Goal: Information Seeking & Learning: Learn about a topic

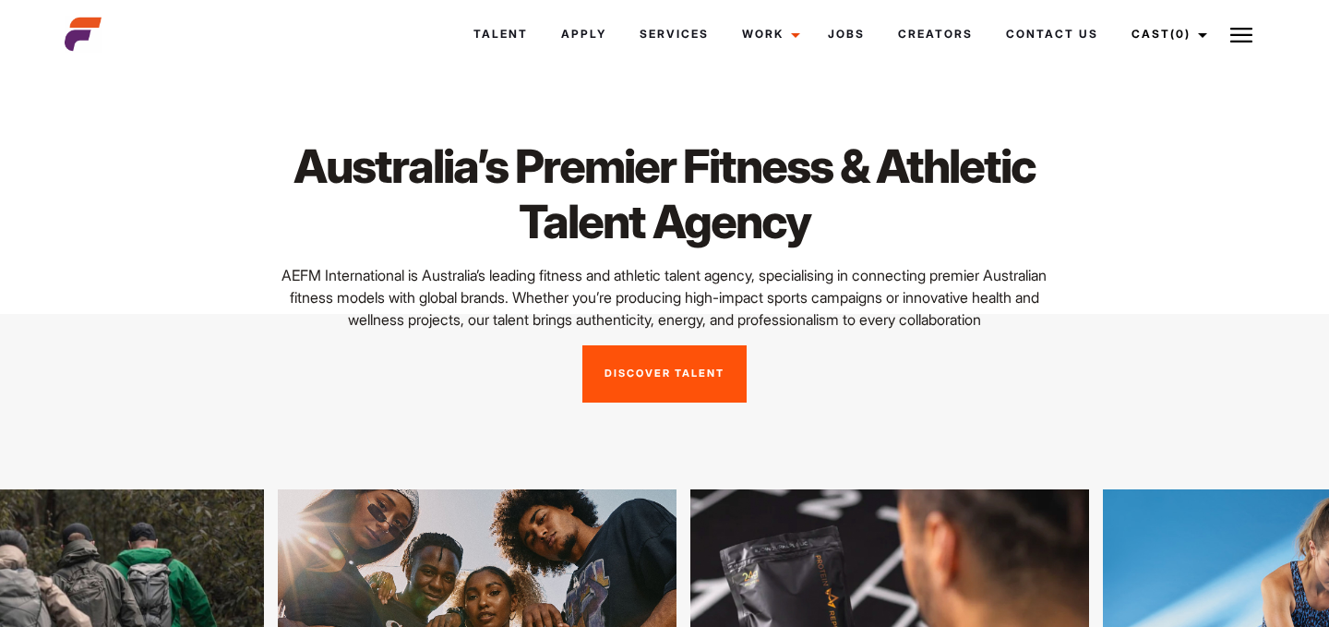
click at [652, 402] on link "Discover Talent" at bounding box center [664, 373] width 164 height 57
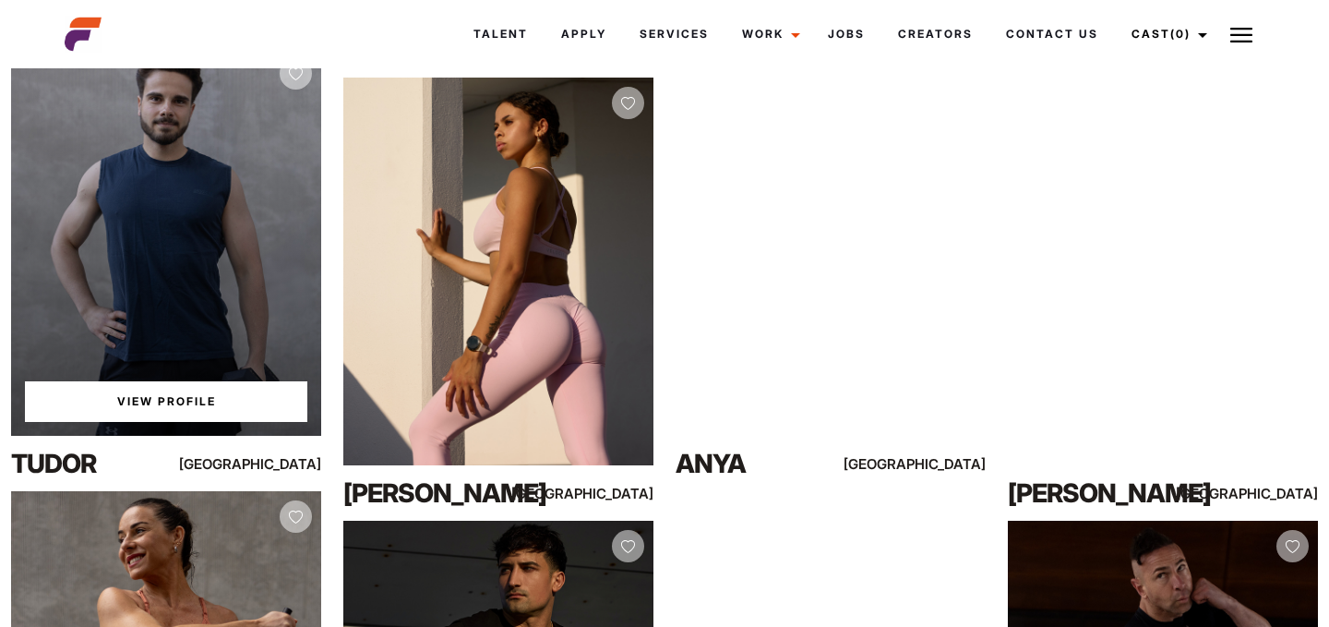
scroll to position [2120, 0]
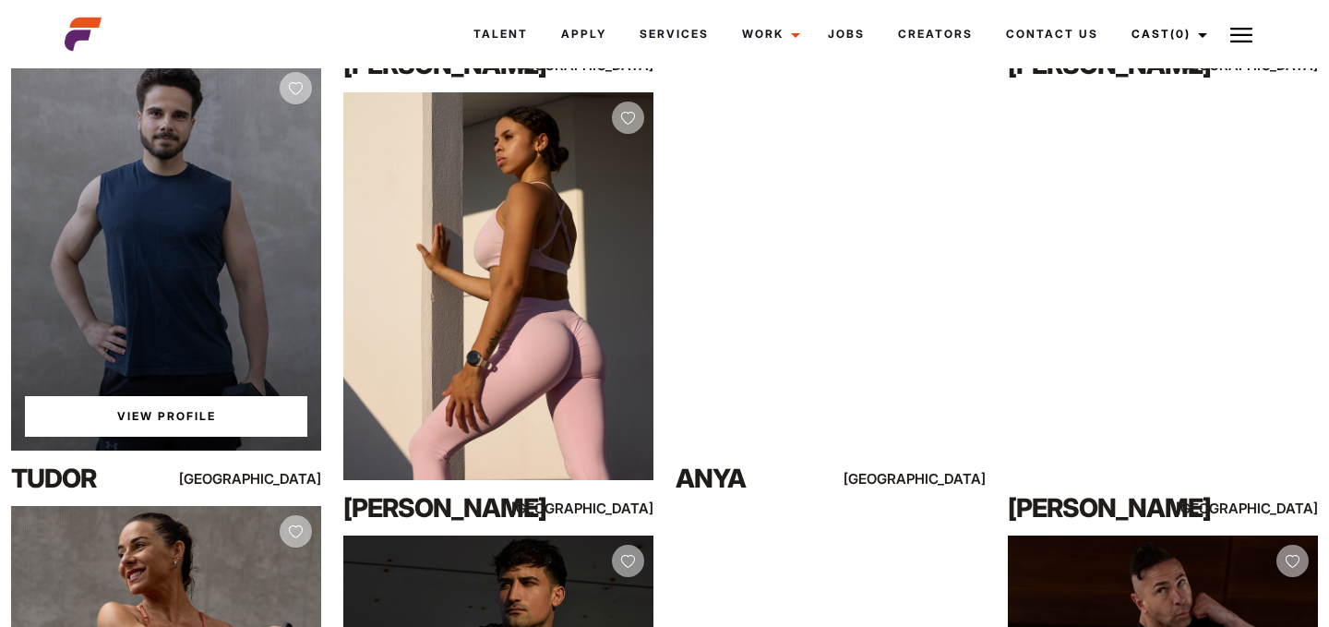
click at [205, 422] on link "View Profile" at bounding box center [166, 416] width 282 height 41
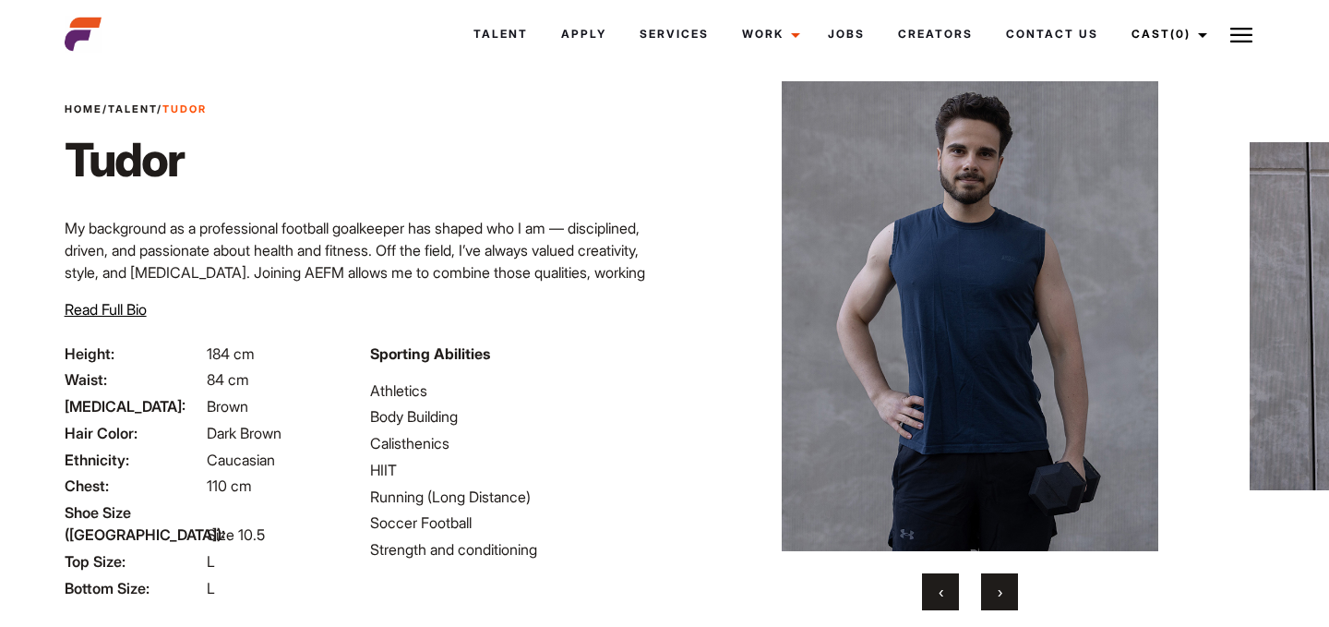
scroll to position [52, 0]
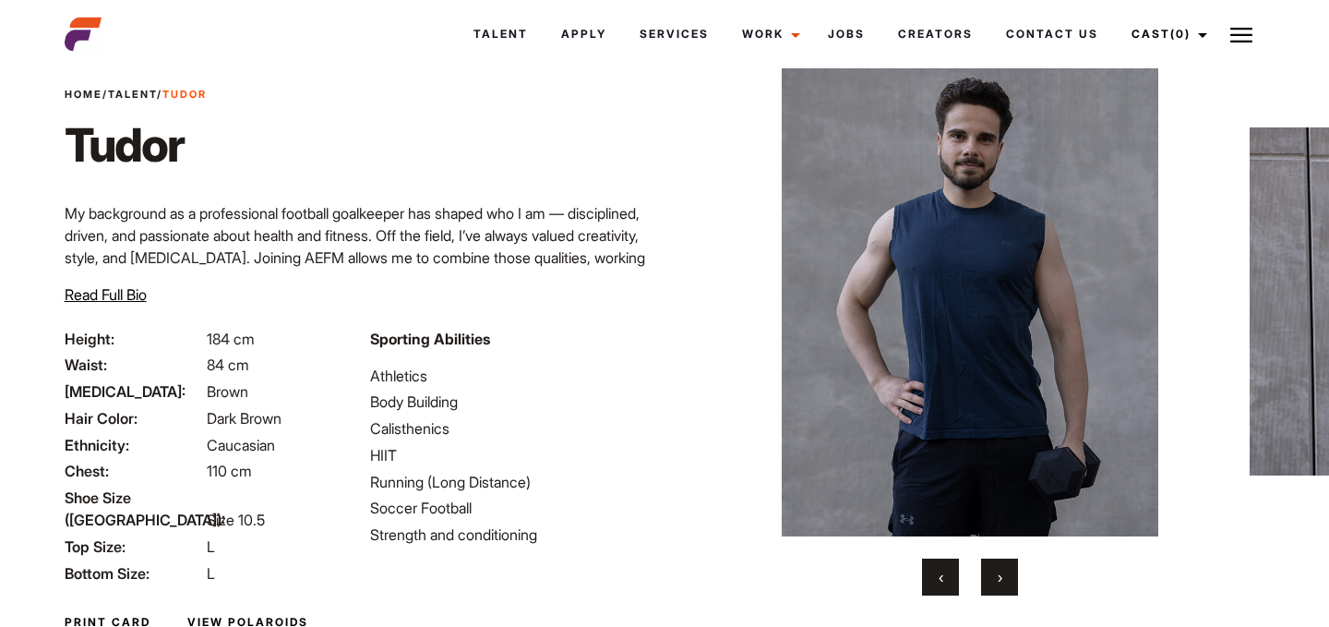
click at [990, 564] on button "›" at bounding box center [999, 576] width 37 height 37
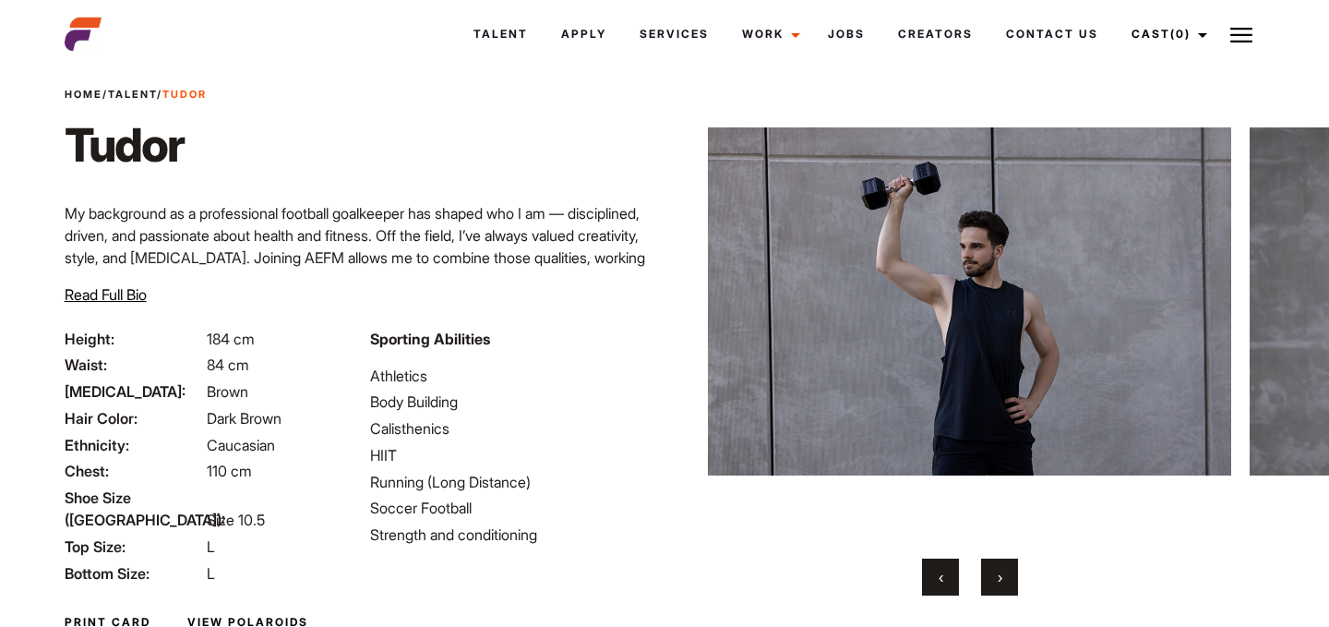
click at [990, 564] on button "›" at bounding box center [999, 576] width 37 height 37
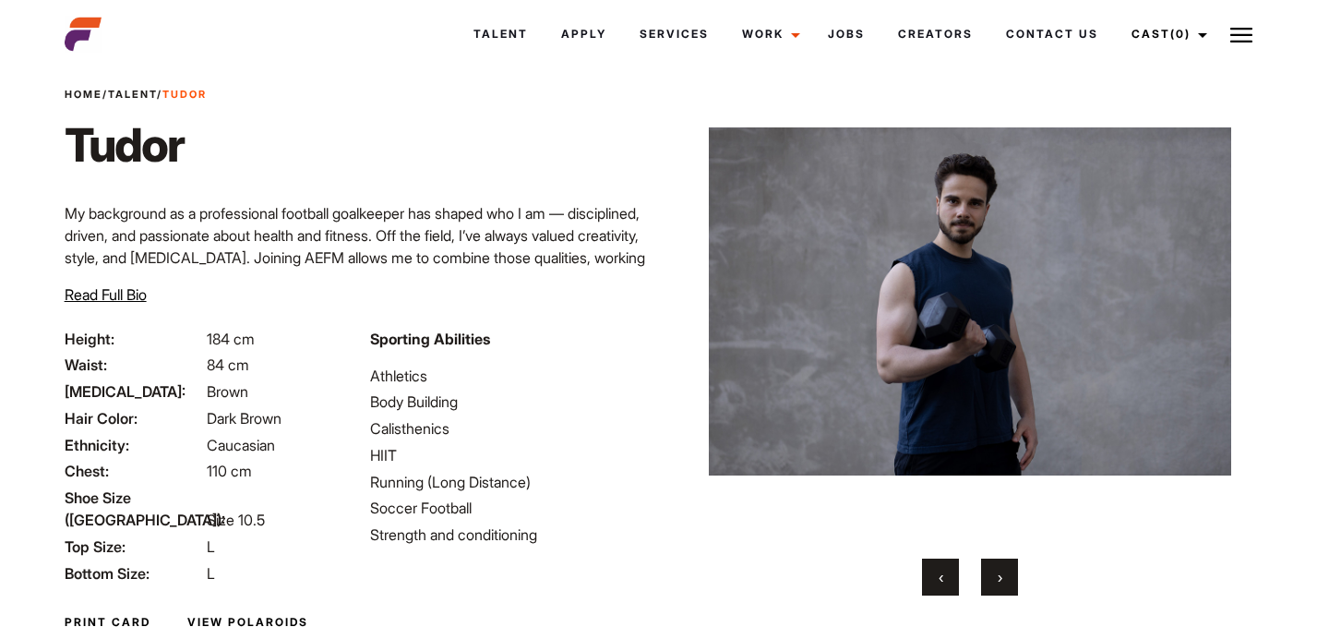
click at [990, 564] on button "›" at bounding box center [999, 576] width 37 height 37
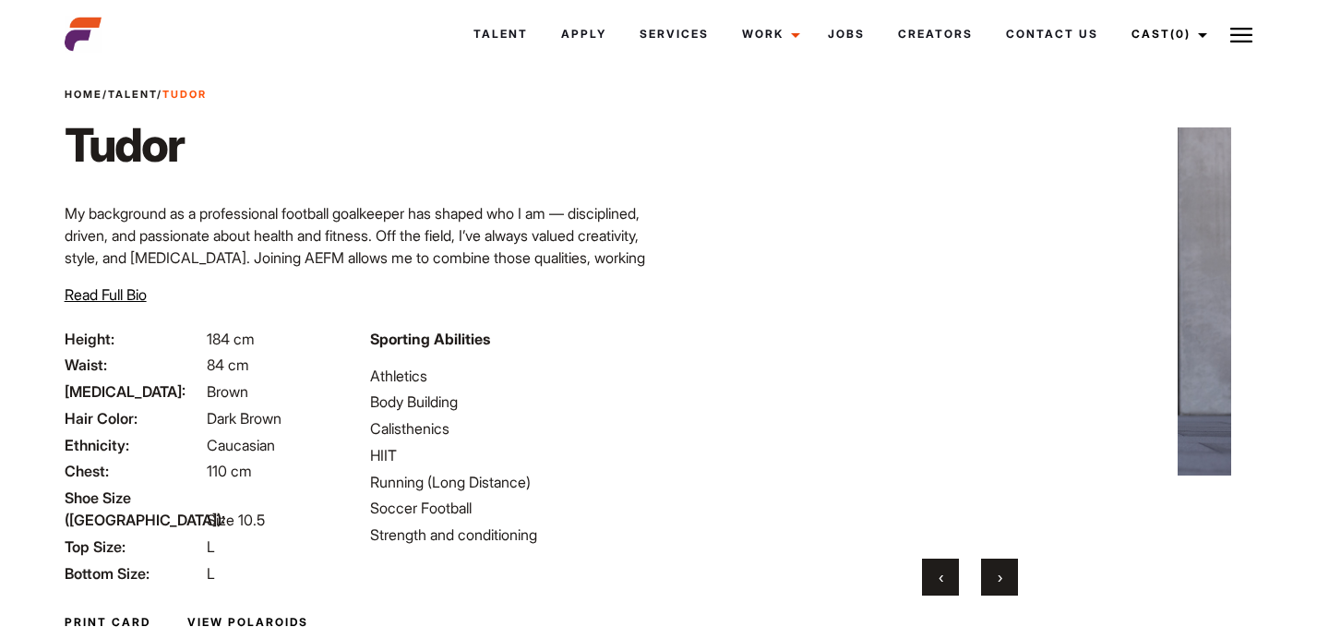
click at [990, 564] on button "›" at bounding box center [999, 576] width 37 height 37
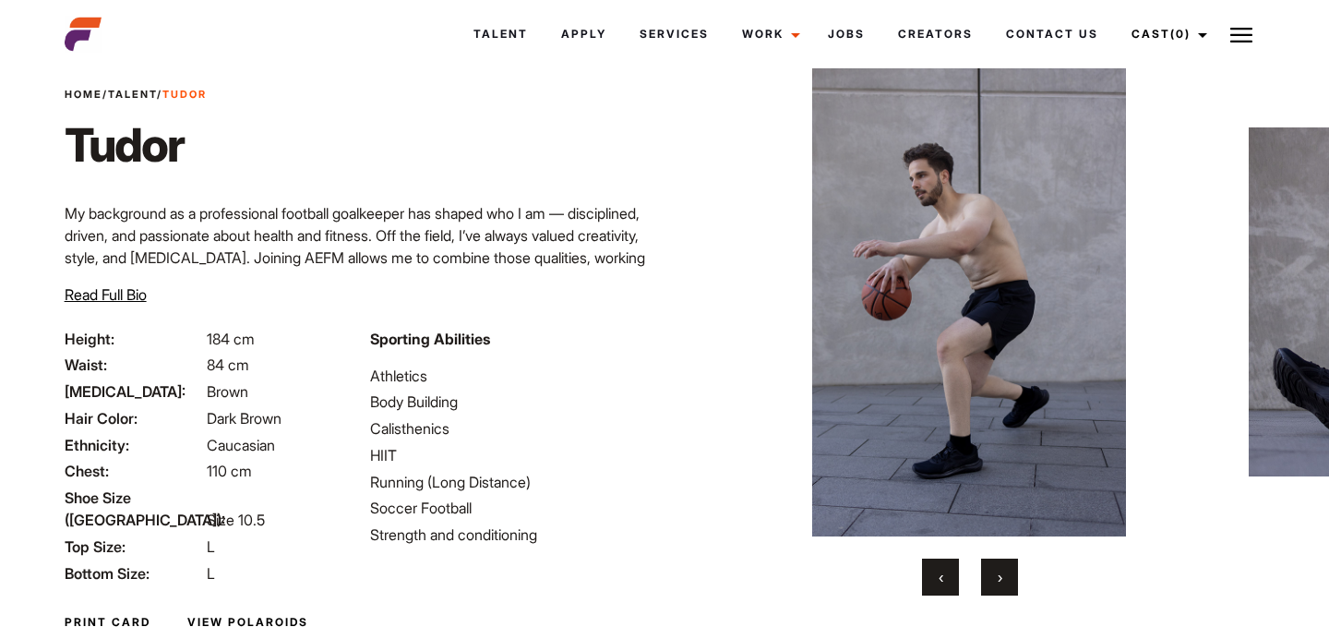
scroll to position [58, 0]
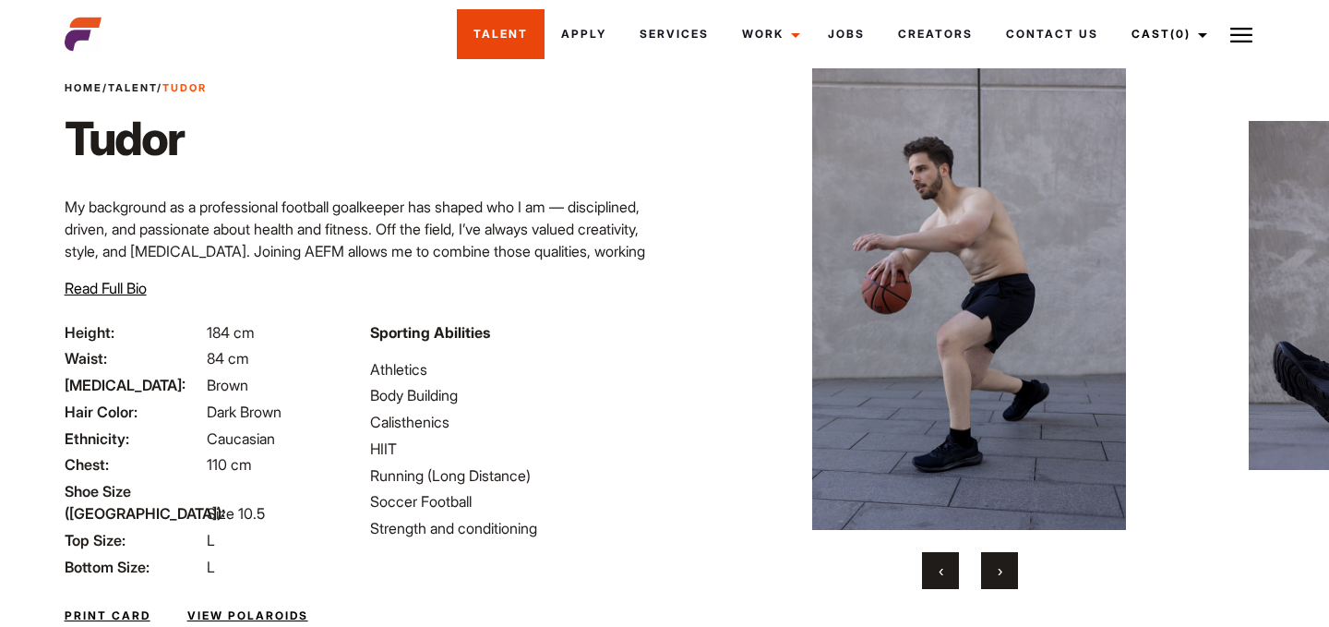
click at [477, 31] on link "Talent" at bounding box center [501, 34] width 88 height 50
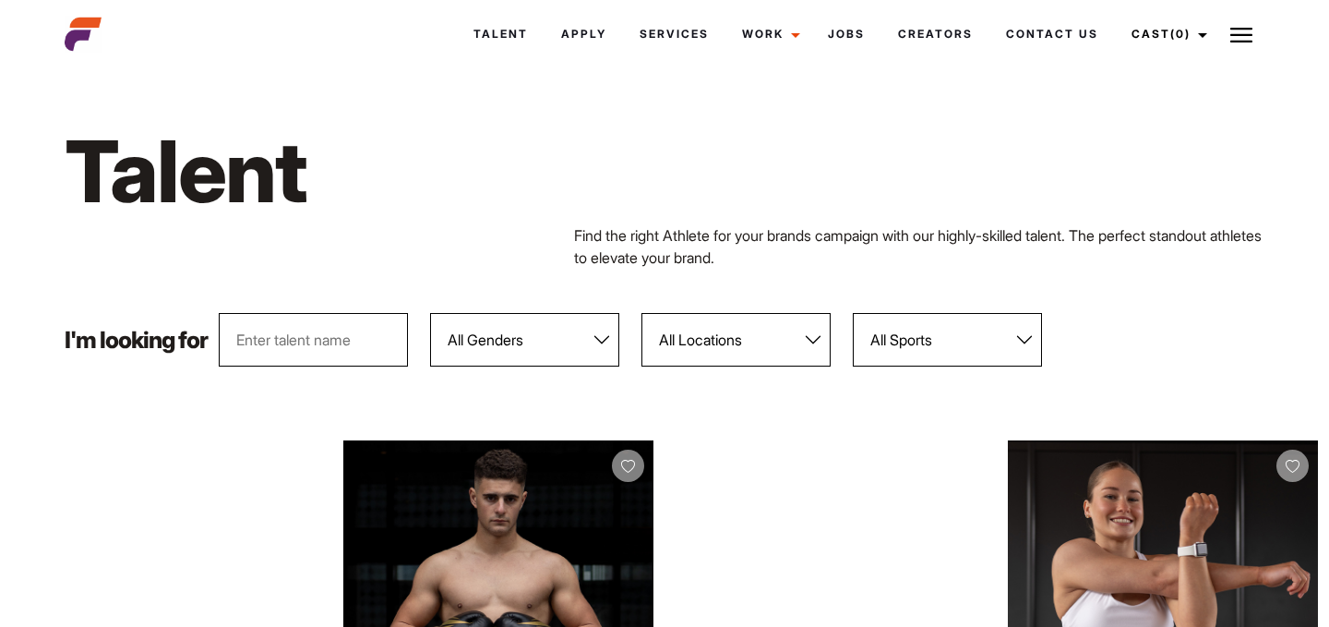
click at [512, 334] on select "All Genders [DEMOGRAPHIC_DATA] [DEMOGRAPHIC_DATA]" at bounding box center [524, 340] width 189 height 54
click at [738, 341] on select "All Locations Adelaide Brisbane Darwin Gold Coast Melbourne Perth Sunshine Coas…" at bounding box center [735, 340] width 189 height 54
select select "122"
click at [642, 313] on select "All Locations Adelaide Brisbane Darwin Gold Coast Melbourne Perth Sunshine Coas…" at bounding box center [735, 340] width 189 height 54
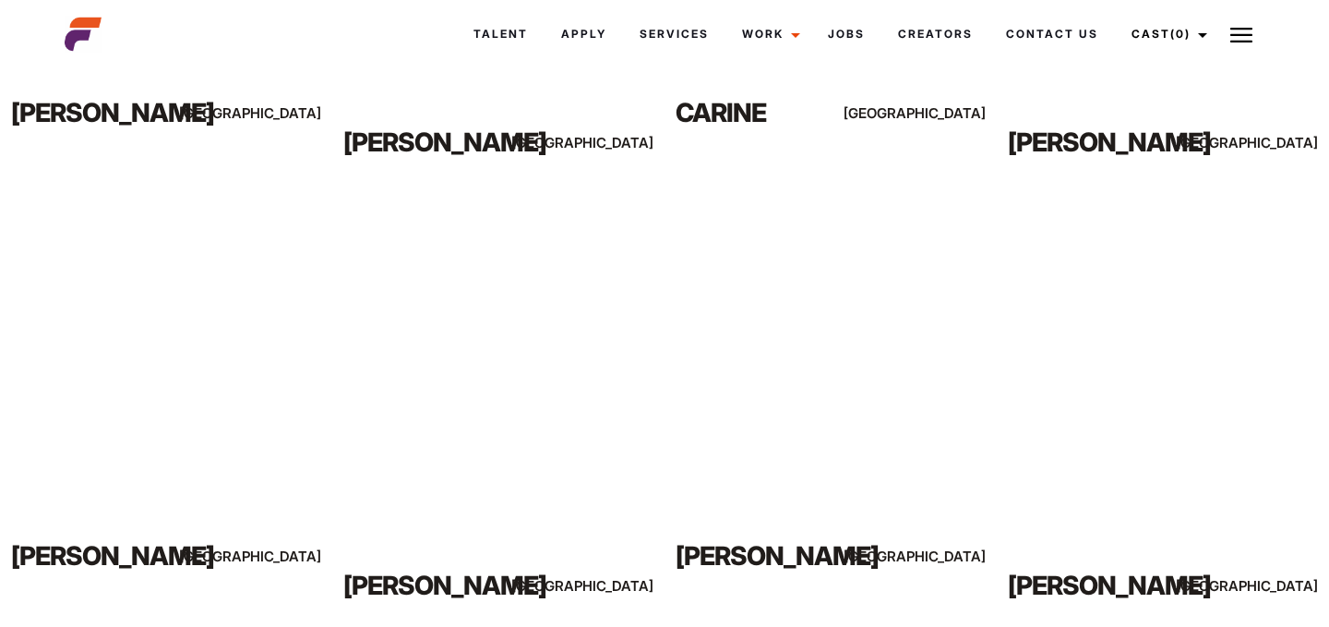
scroll to position [1606, 0]
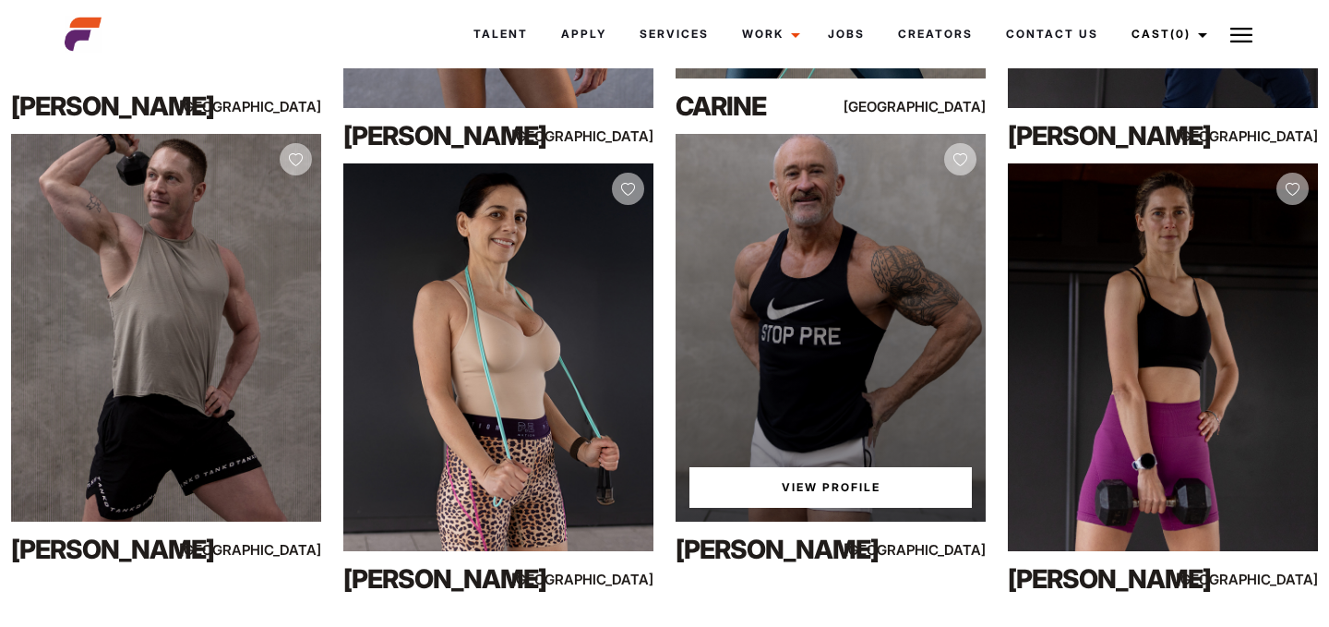
click at [803, 485] on link "View Profile" at bounding box center [830, 487] width 282 height 41
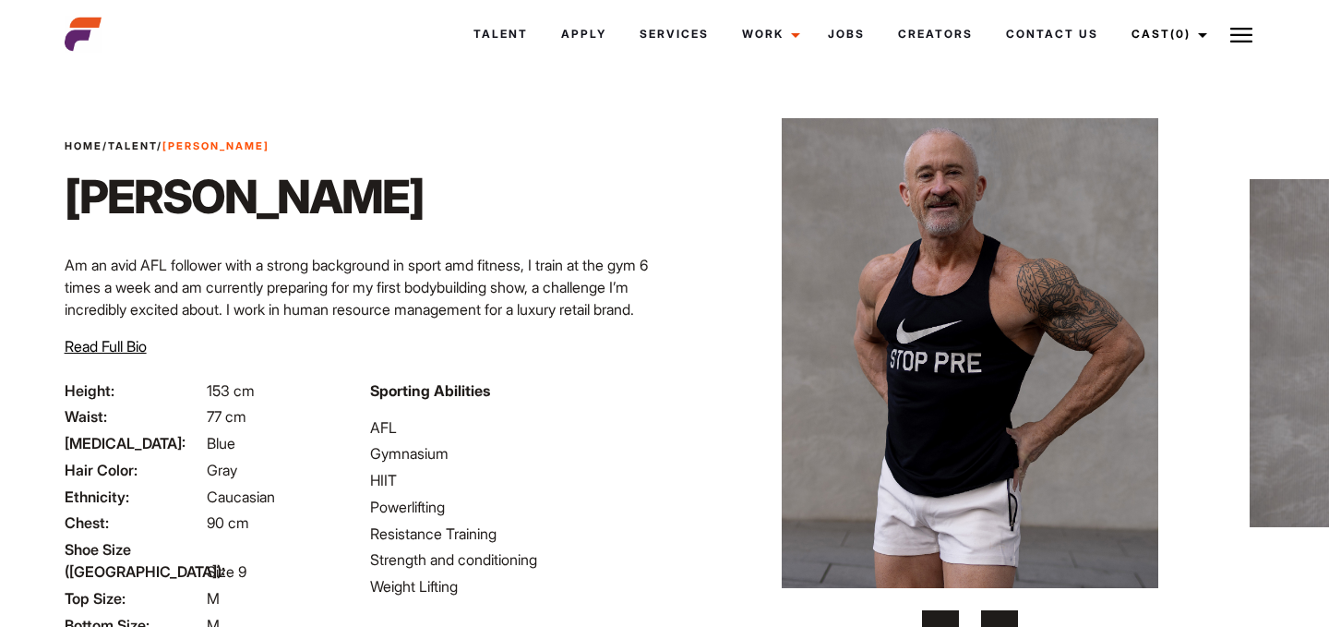
click at [102, 348] on span "Read Full Bio" at bounding box center [106, 346] width 82 height 18
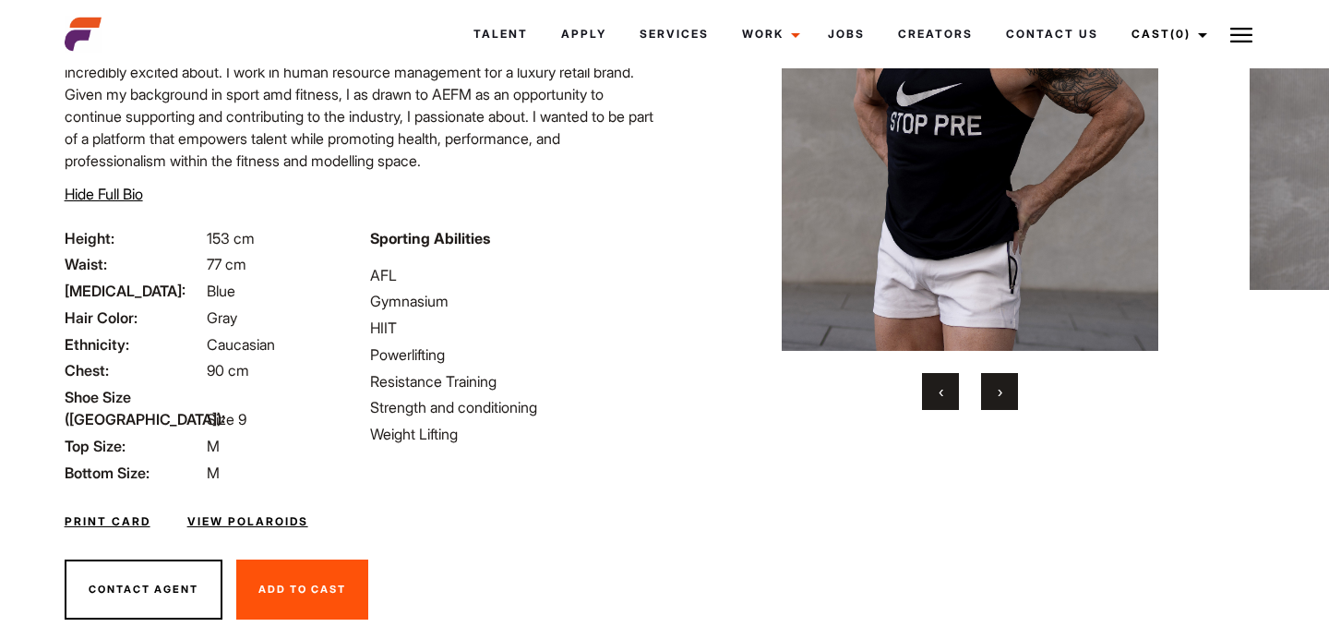
scroll to position [266, 0]
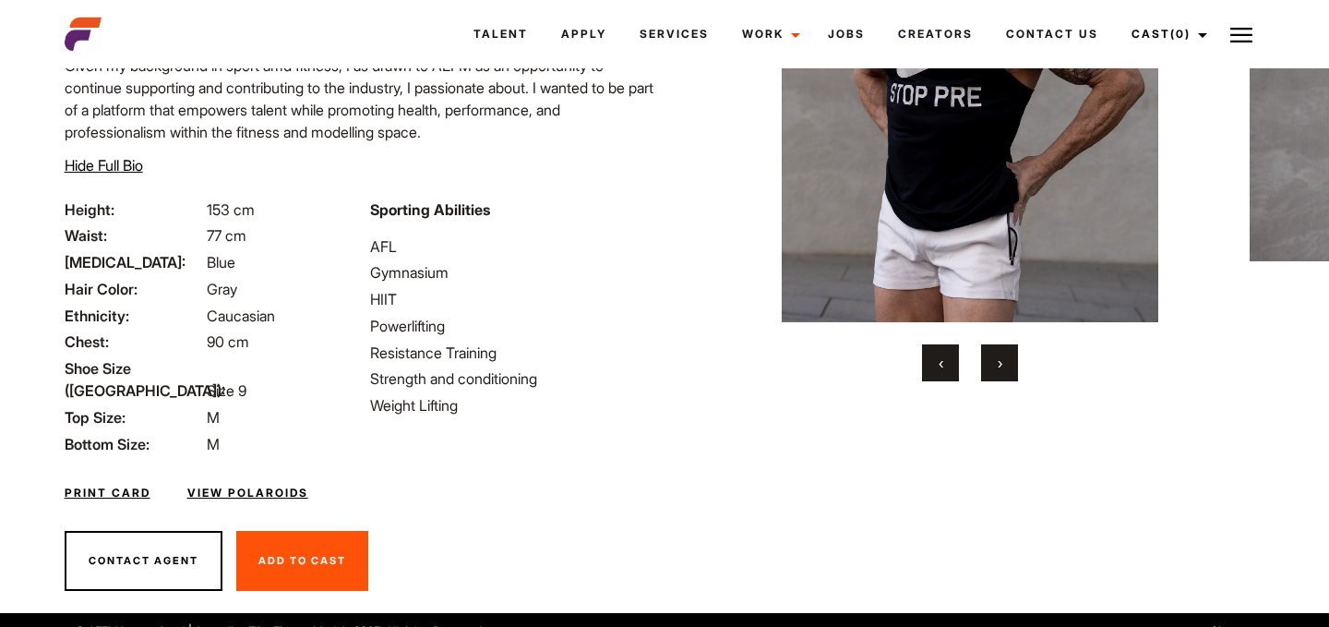
click at [125, 485] on link "Print Card" at bounding box center [108, 493] width 86 height 17
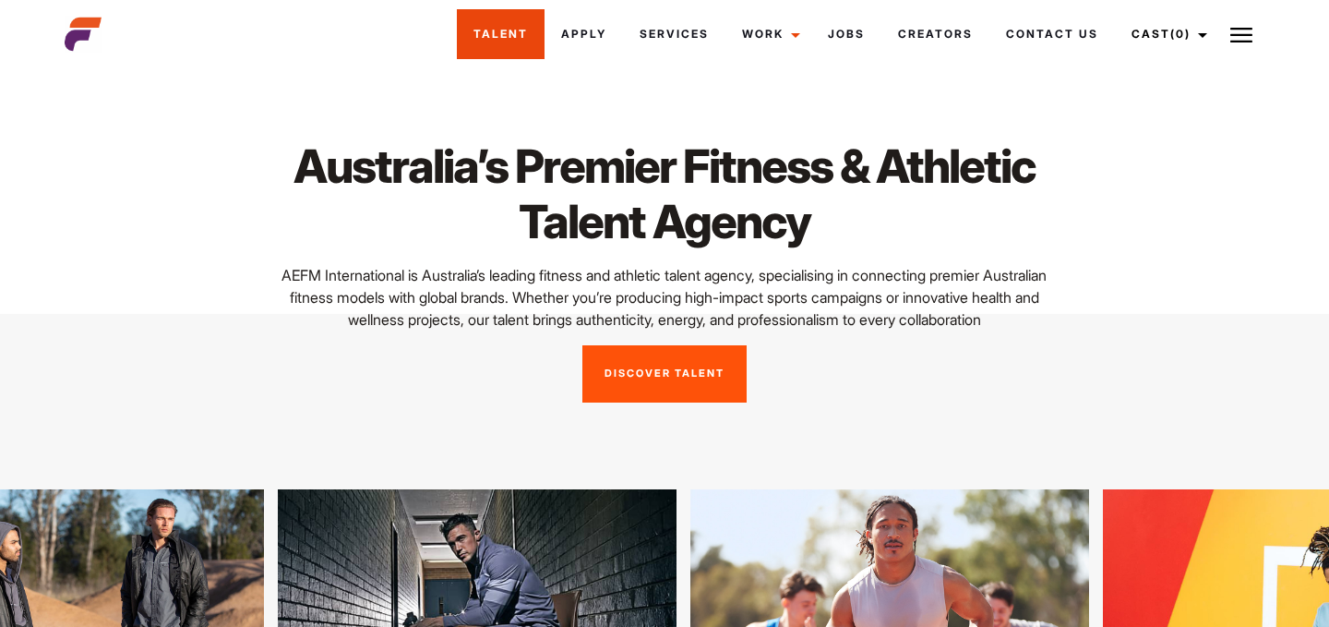
click at [514, 30] on link "Talent" at bounding box center [501, 34] width 88 height 50
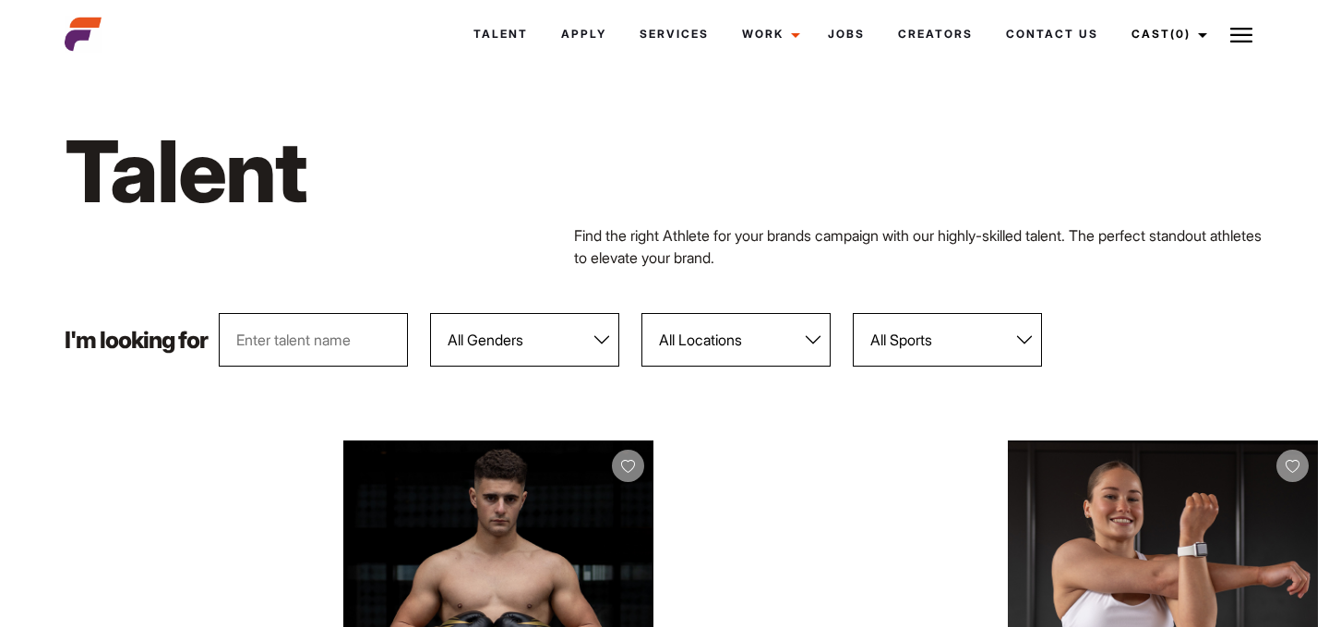
click at [526, 344] on select "All Genders [DEMOGRAPHIC_DATA] [DEMOGRAPHIC_DATA]" at bounding box center [524, 340] width 189 height 54
click at [718, 341] on select "All Locations [GEOGRAPHIC_DATA] [GEOGRAPHIC_DATA] [GEOGRAPHIC_DATA] [GEOGRAPHIC…" at bounding box center [735, 340] width 189 height 54
select select "122"
click at [642, 313] on select "All Locations [GEOGRAPHIC_DATA] [GEOGRAPHIC_DATA] [GEOGRAPHIC_DATA] [GEOGRAPHIC…" at bounding box center [735, 340] width 189 height 54
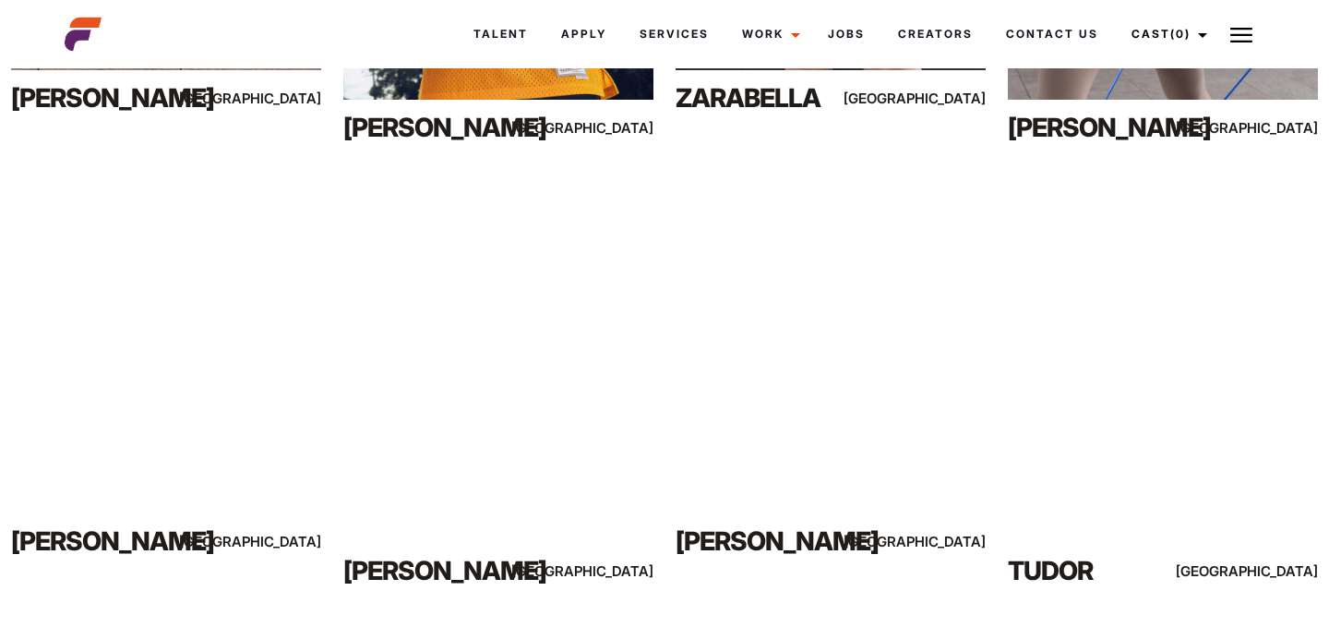
scroll to position [794, 0]
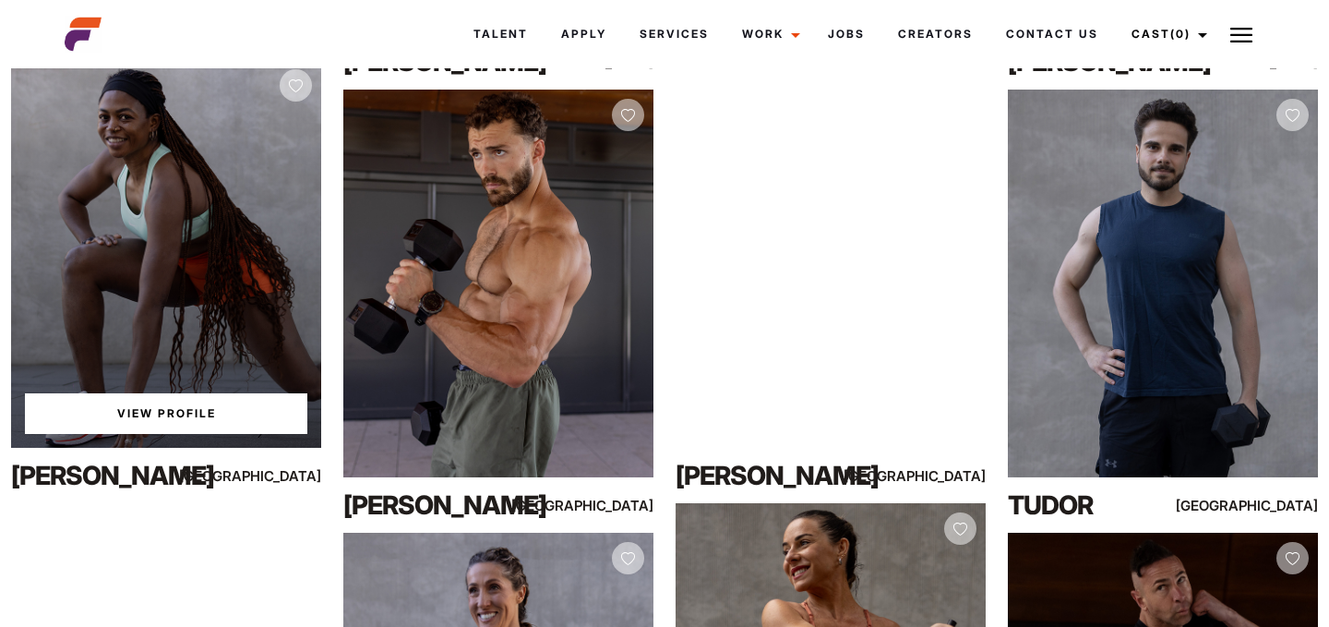
click at [174, 412] on link "View Profile" at bounding box center [166, 413] width 282 height 41
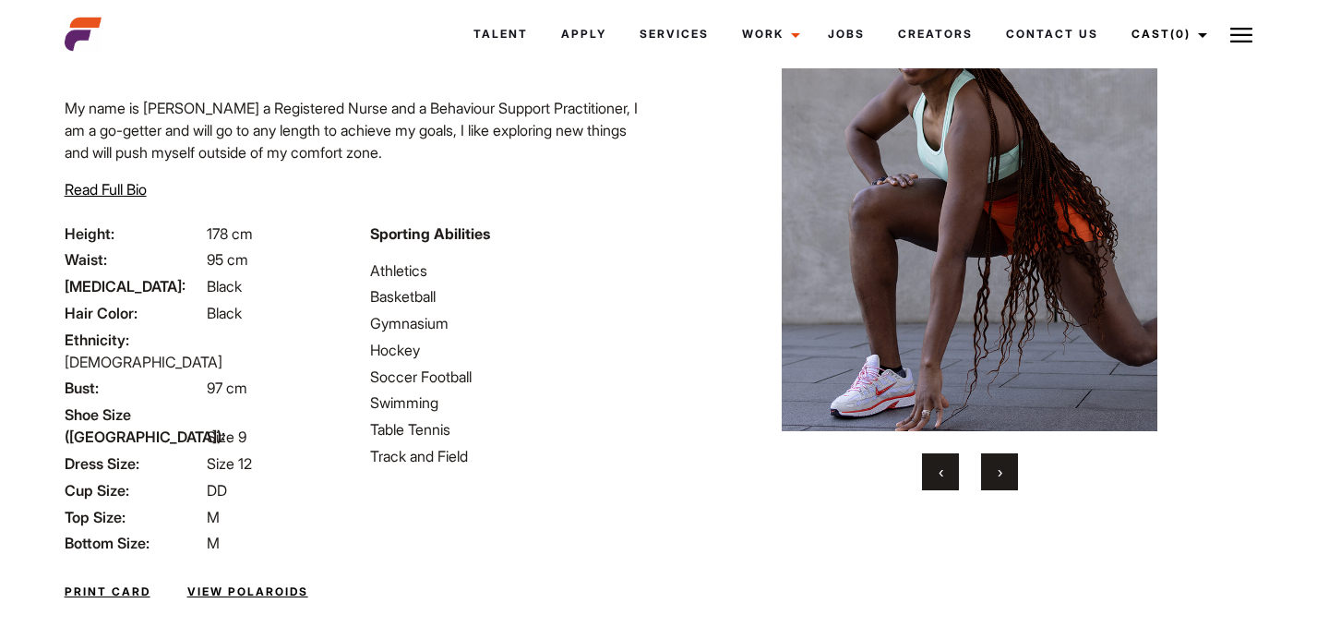
scroll to position [162, 0]
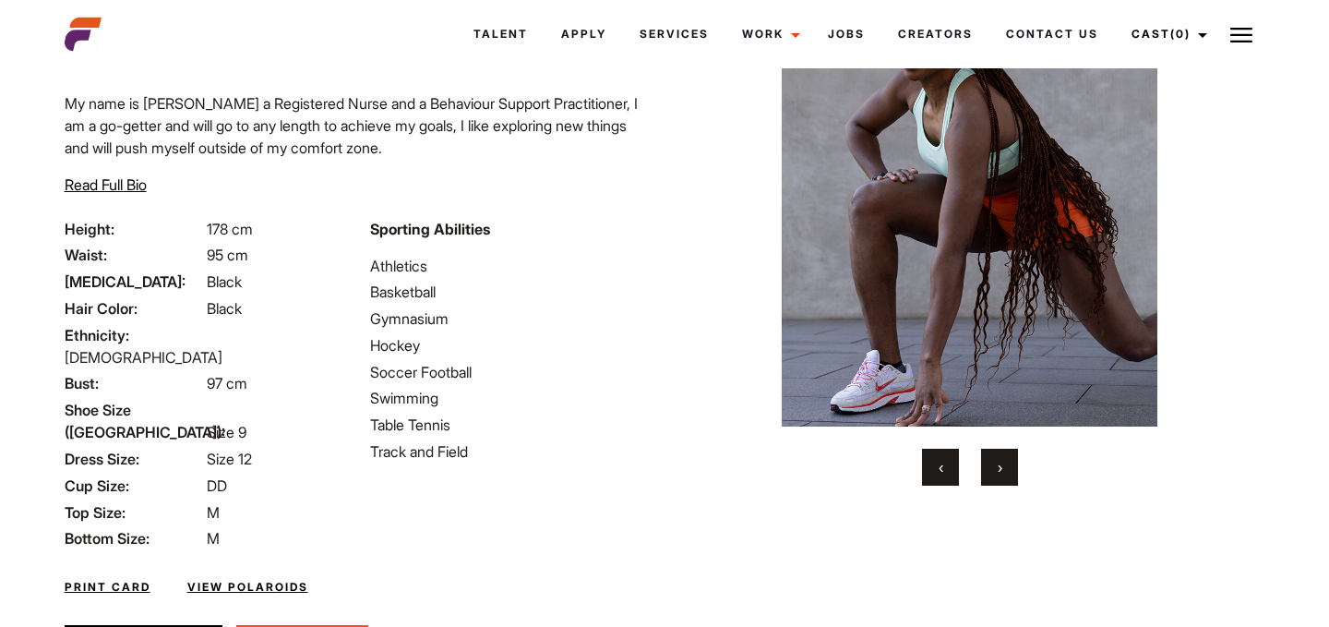
click at [992, 461] on button "›" at bounding box center [999, 467] width 37 height 37
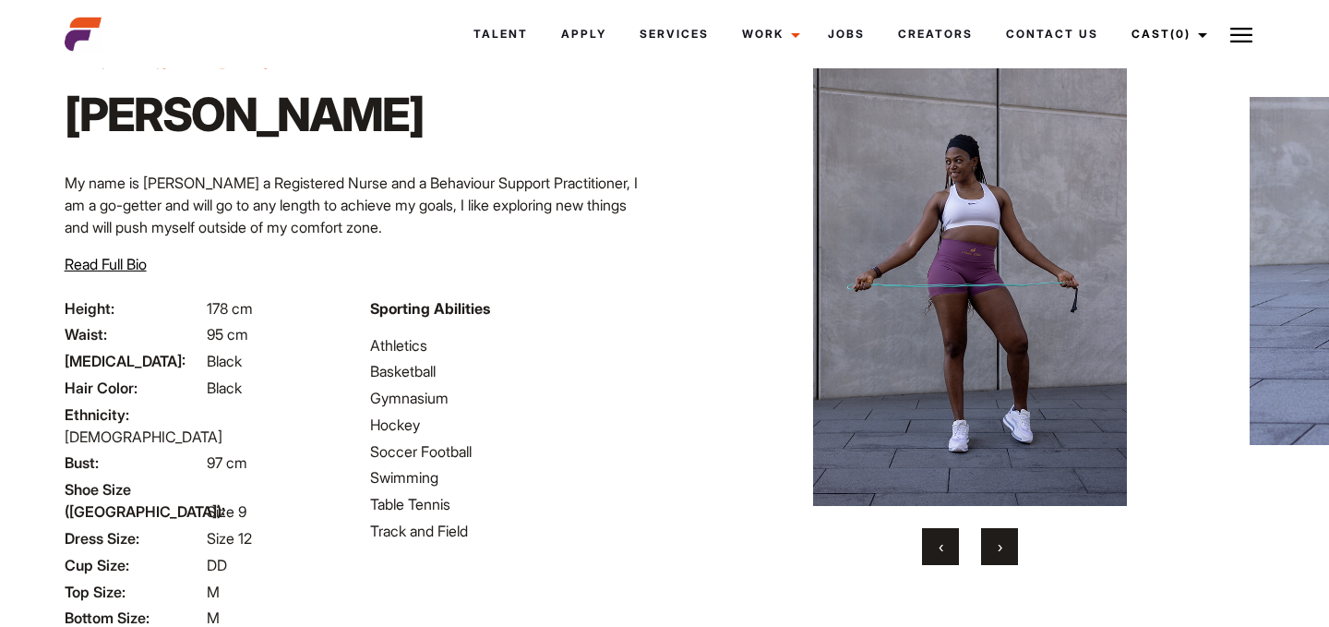
scroll to position [78, 0]
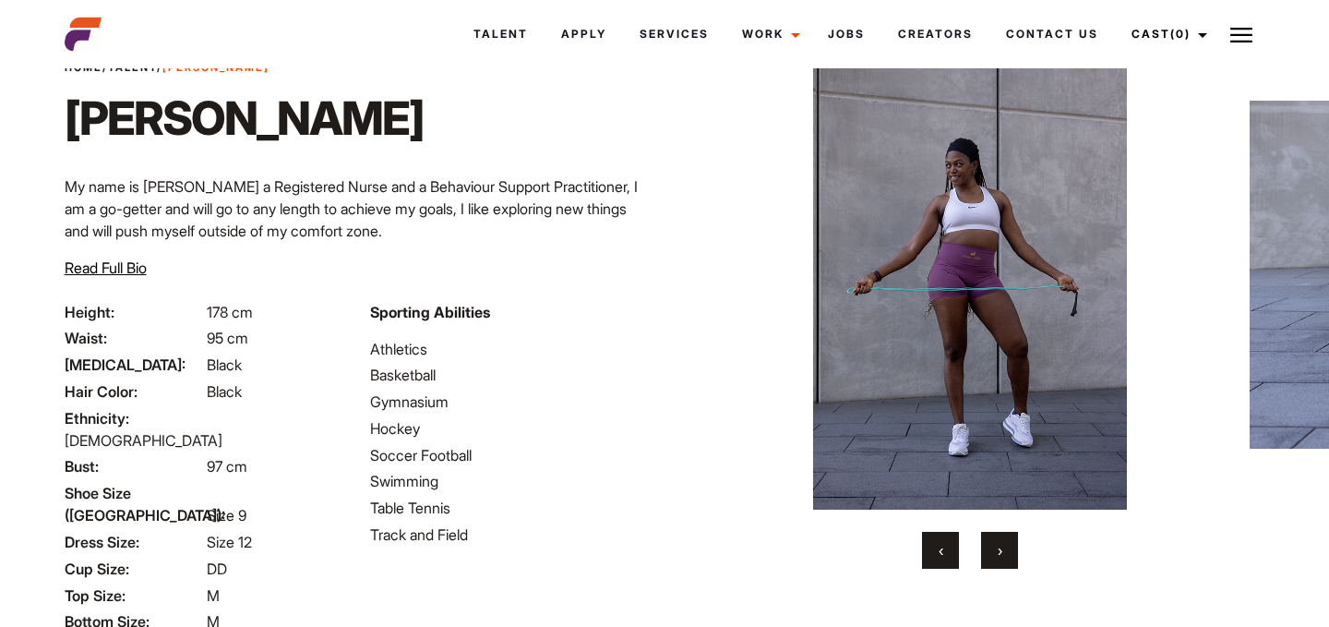
click at [1002, 547] on button "›" at bounding box center [999, 550] width 37 height 37
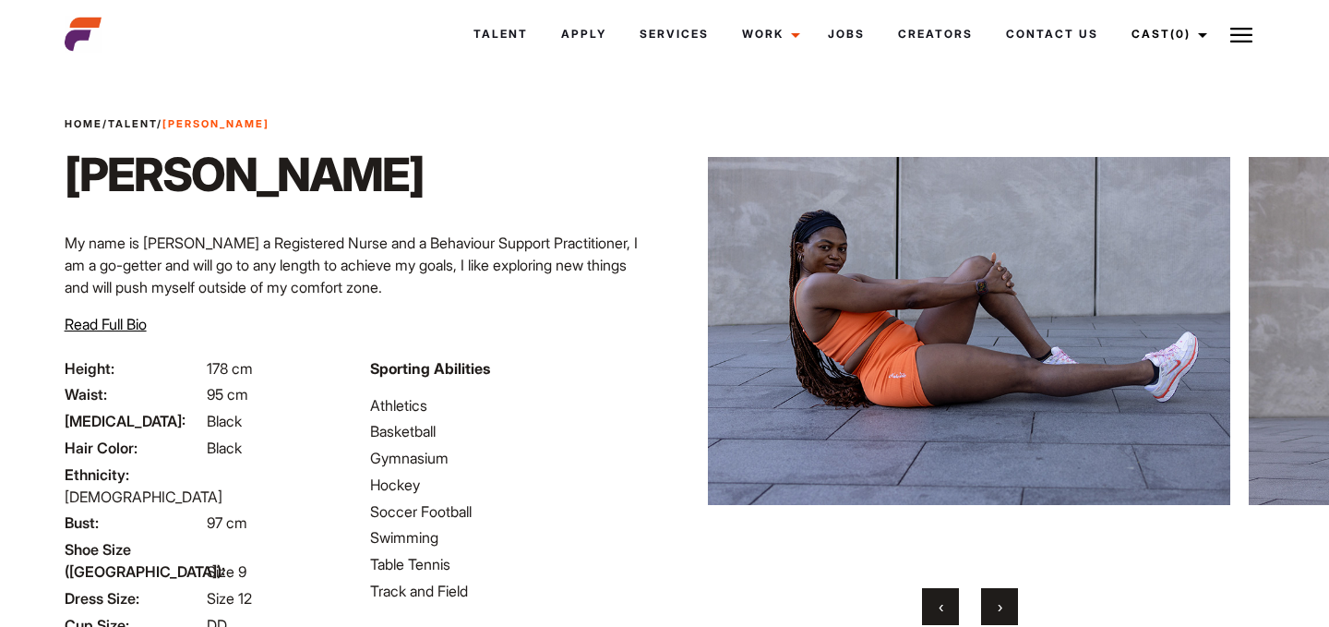
scroll to position [60, 0]
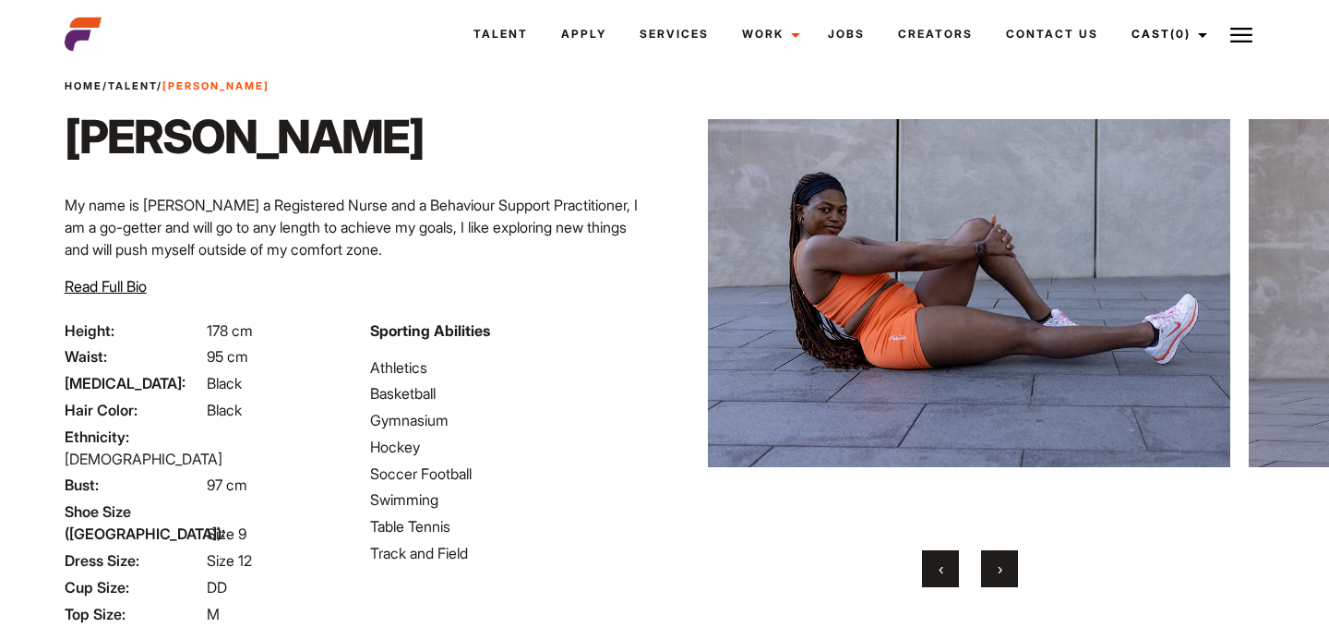
click at [1003, 577] on button "›" at bounding box center [999, 568] width 37 height 37
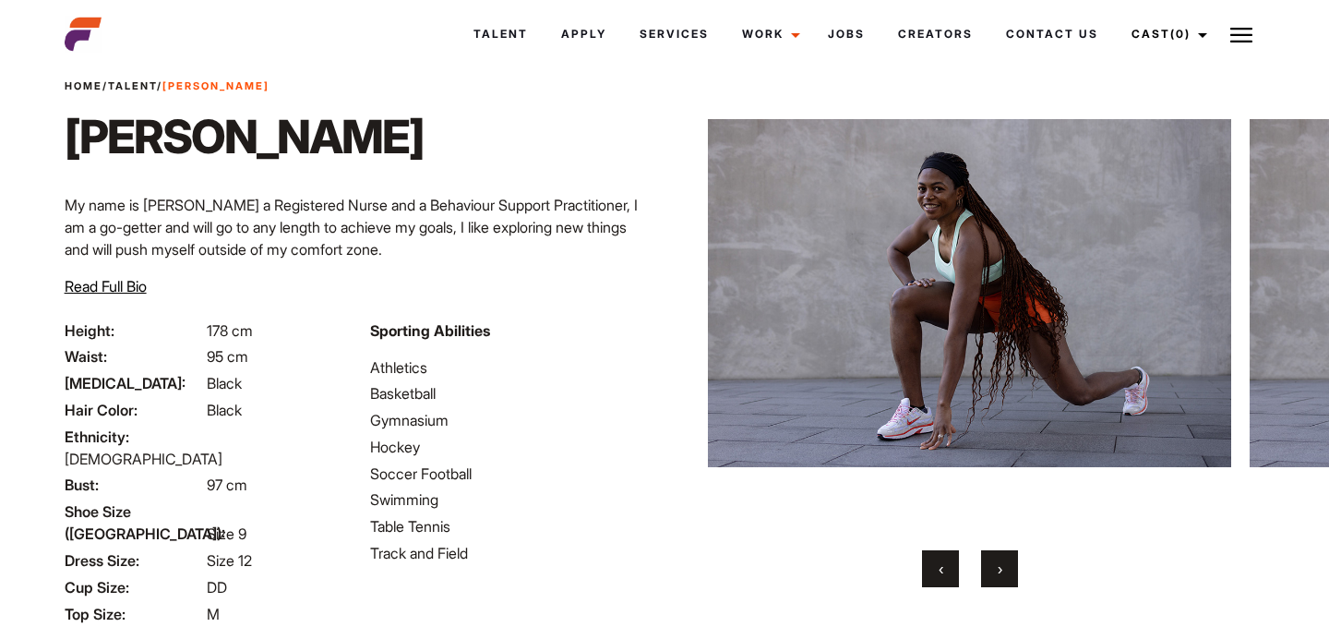
click at [1003, 577] on button "›" at bounding box center [999, 568] width 37 height 37
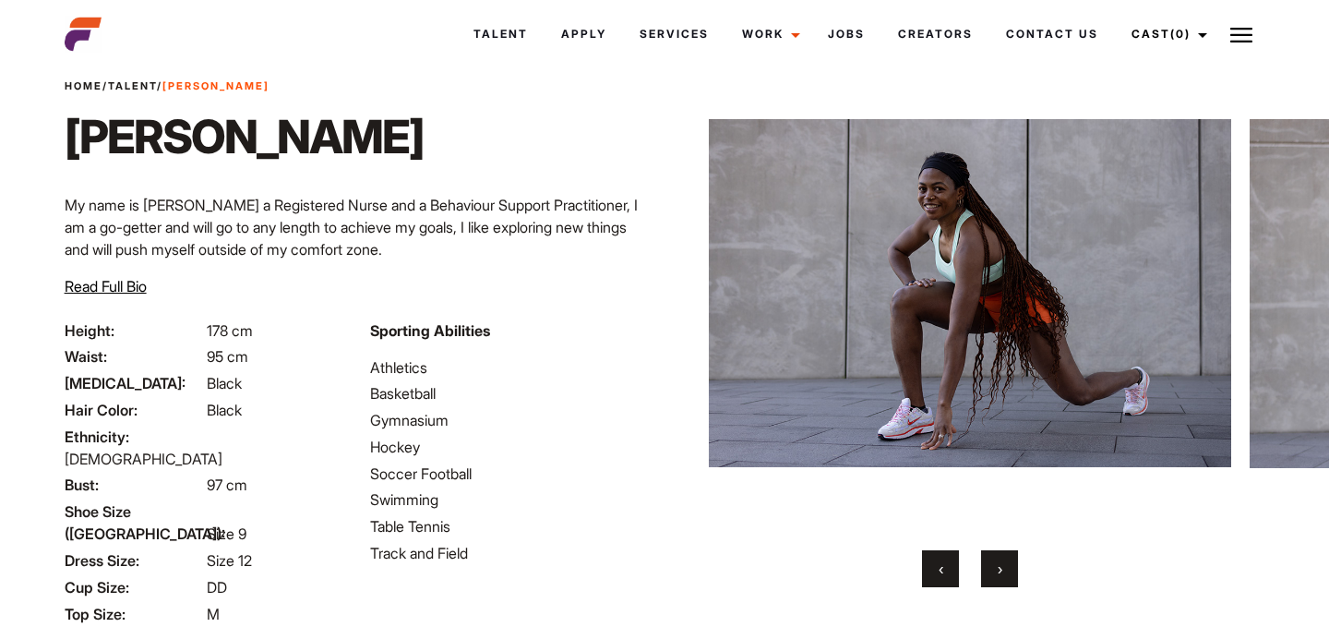
click at [1003, 577] on button "›" at bounding box center [999, 568] width 37 height 37
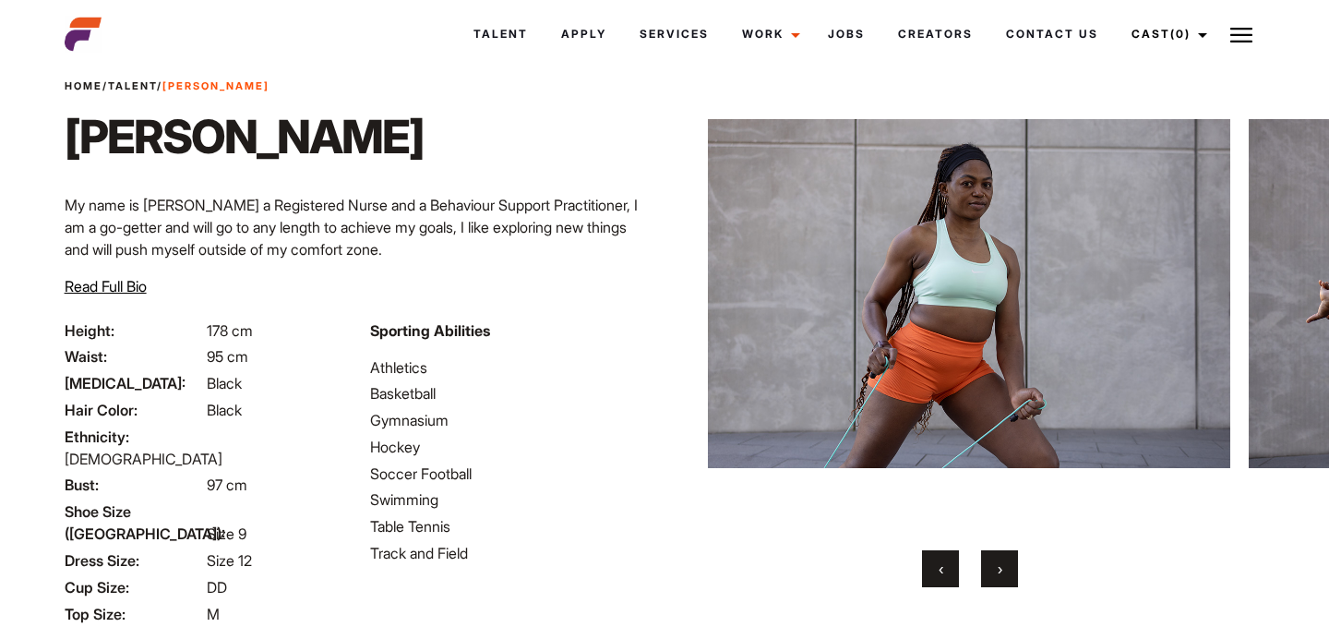
click at [1003, 577] on button "›" at bounding box center [999, 568] width 37 height 37
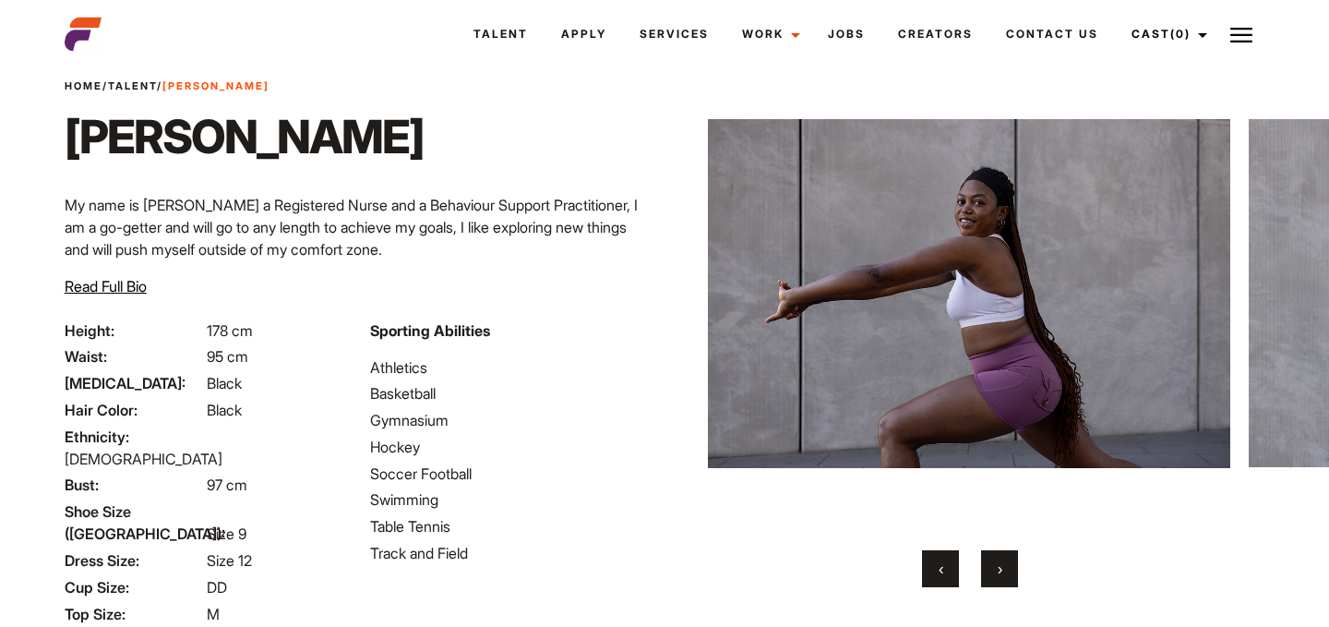
click at [1003, 577] on button "›" at bounding box center [999, 568] width 37 height 37
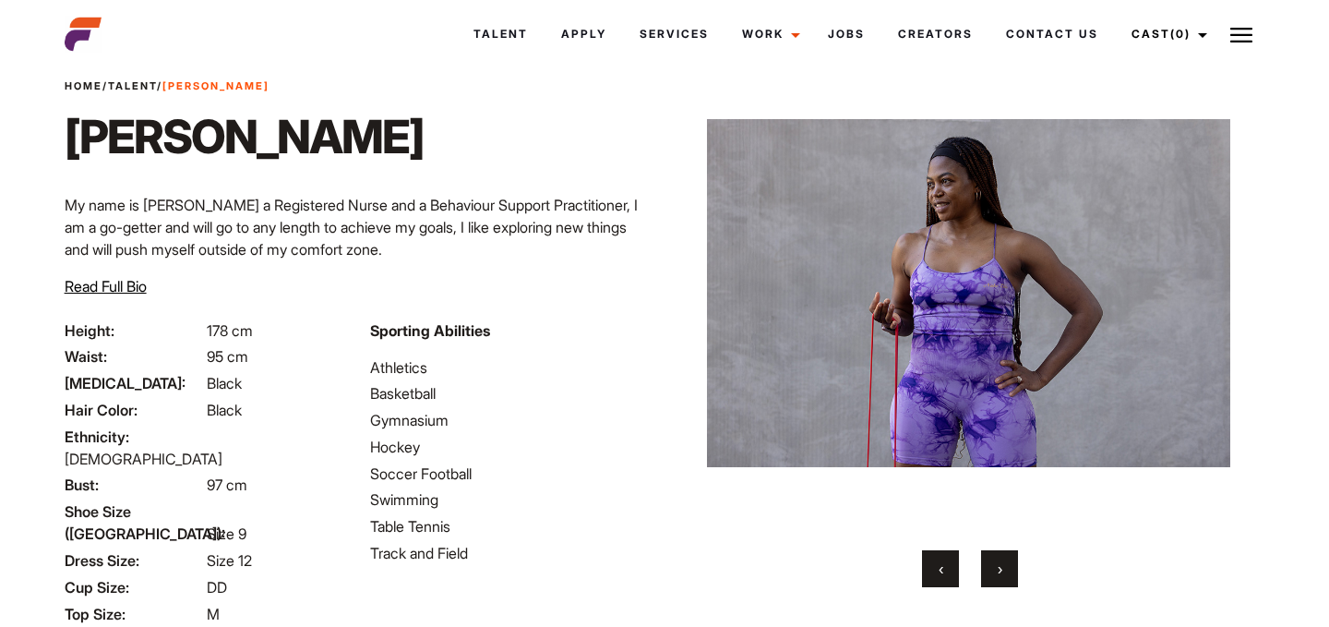
click at [1003, 577] on button "›" at bounding box center [999, 568] width 37 height 37
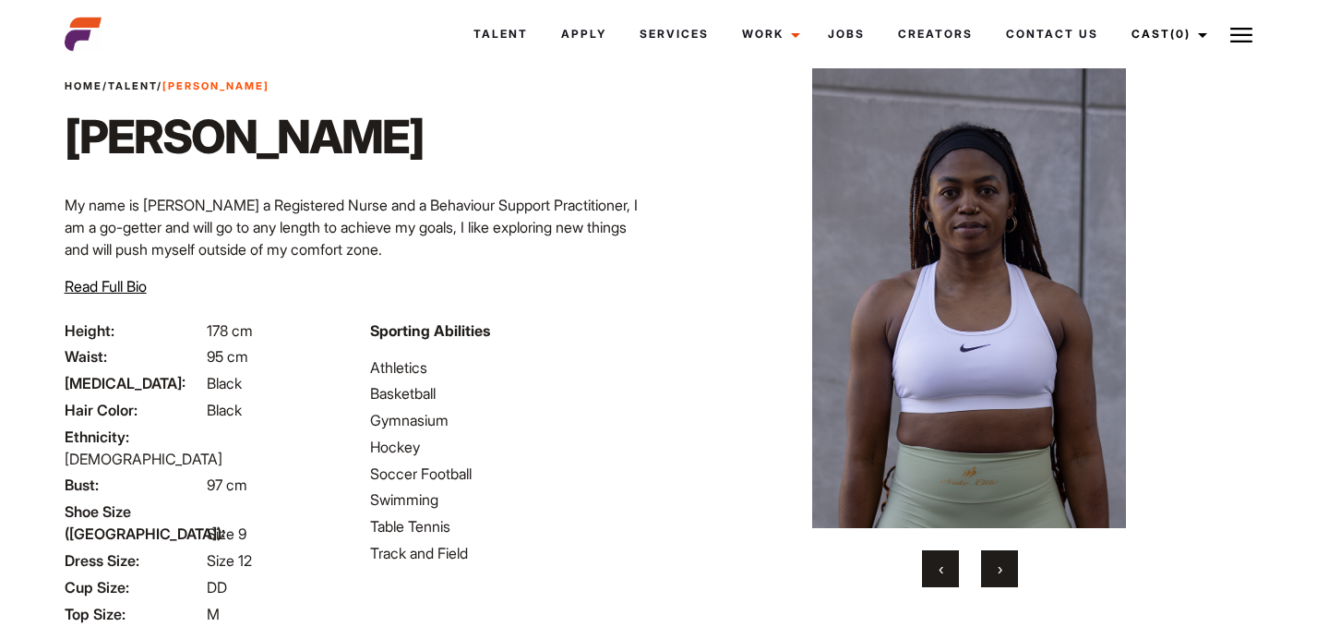
click at [1003, 577] on button "›" at bounding box center [999, 568] width 37 height 37
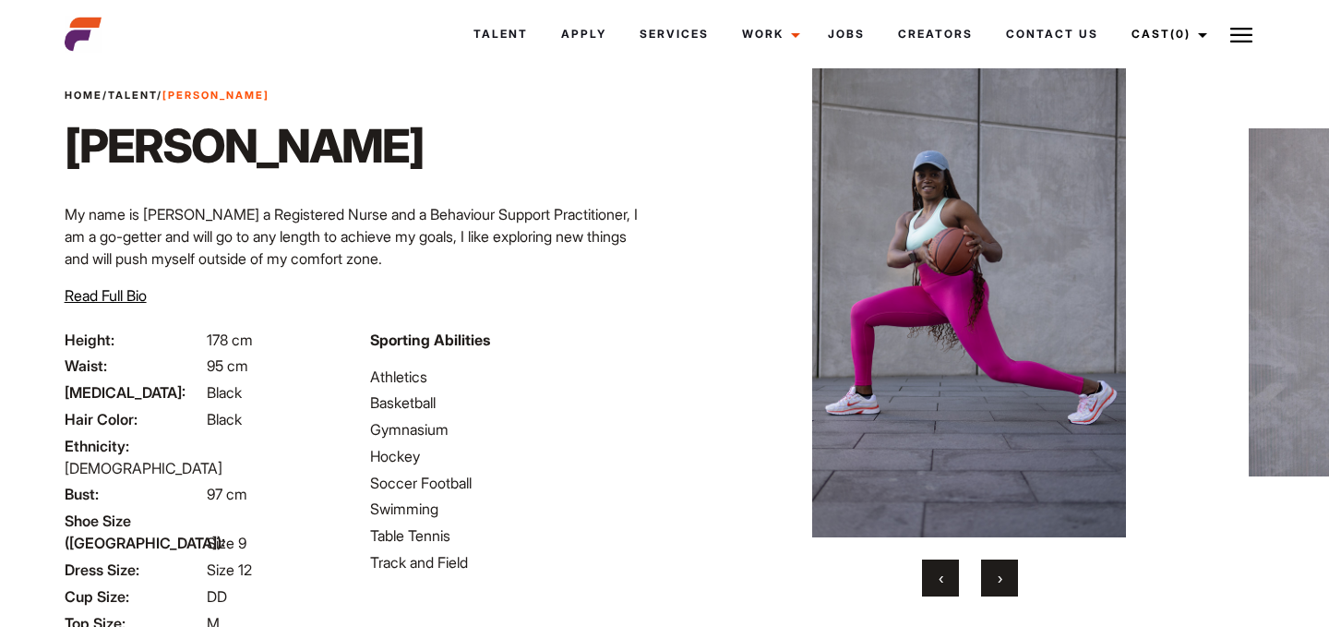
scroll to position [48, 0]
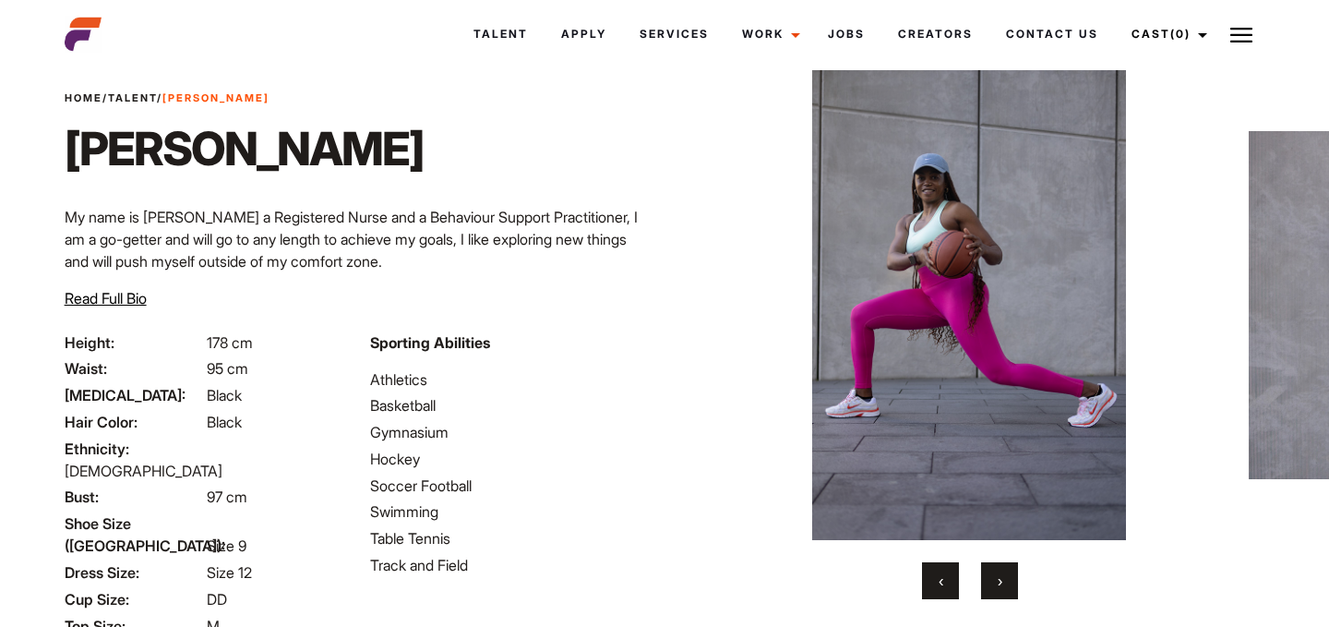
click at [1003, 577] on button "›" at bounding box center [999, 580] width 37 height 37
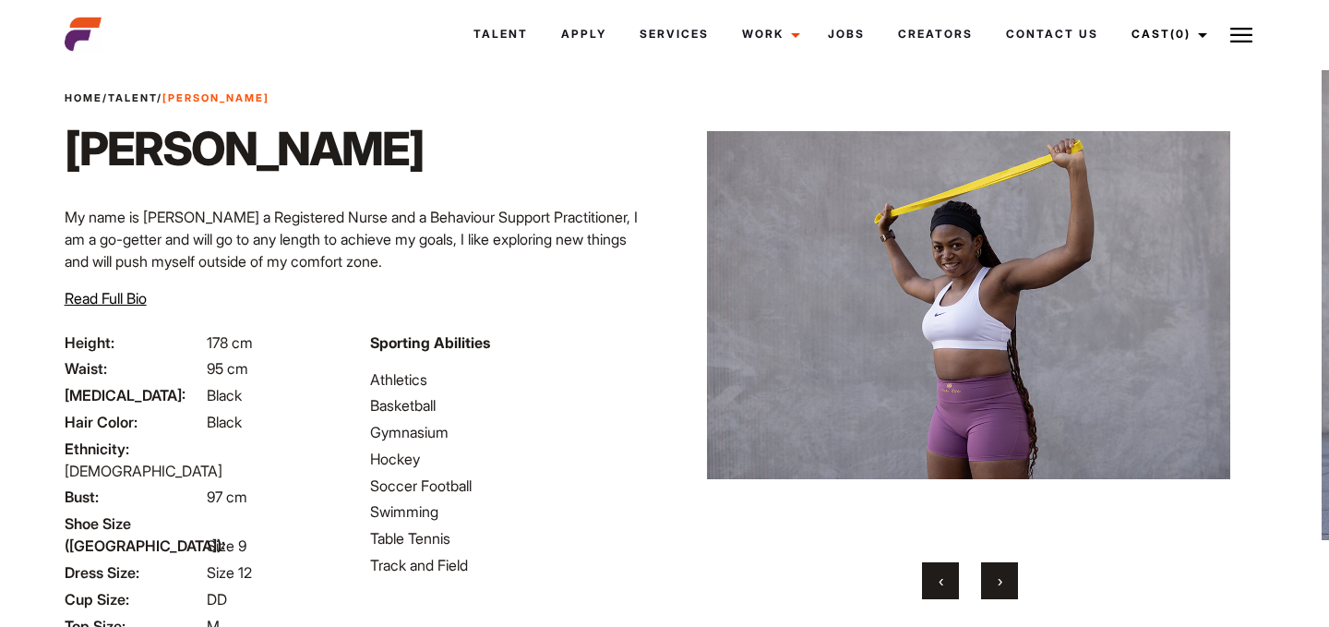
click at [1003, 577] on button "›" at bounding box center [999, 580] width 37 height 37
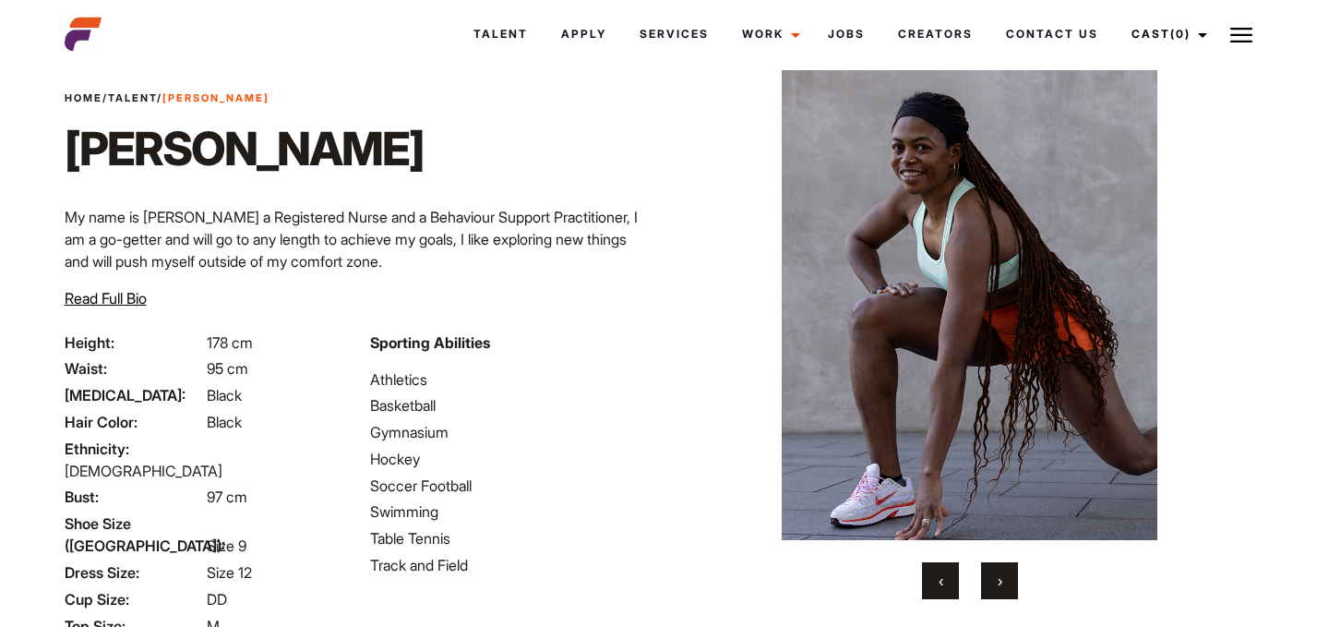
click at [1003, 577] on button "›" at bounding box center [999, 580] width 37 height 37
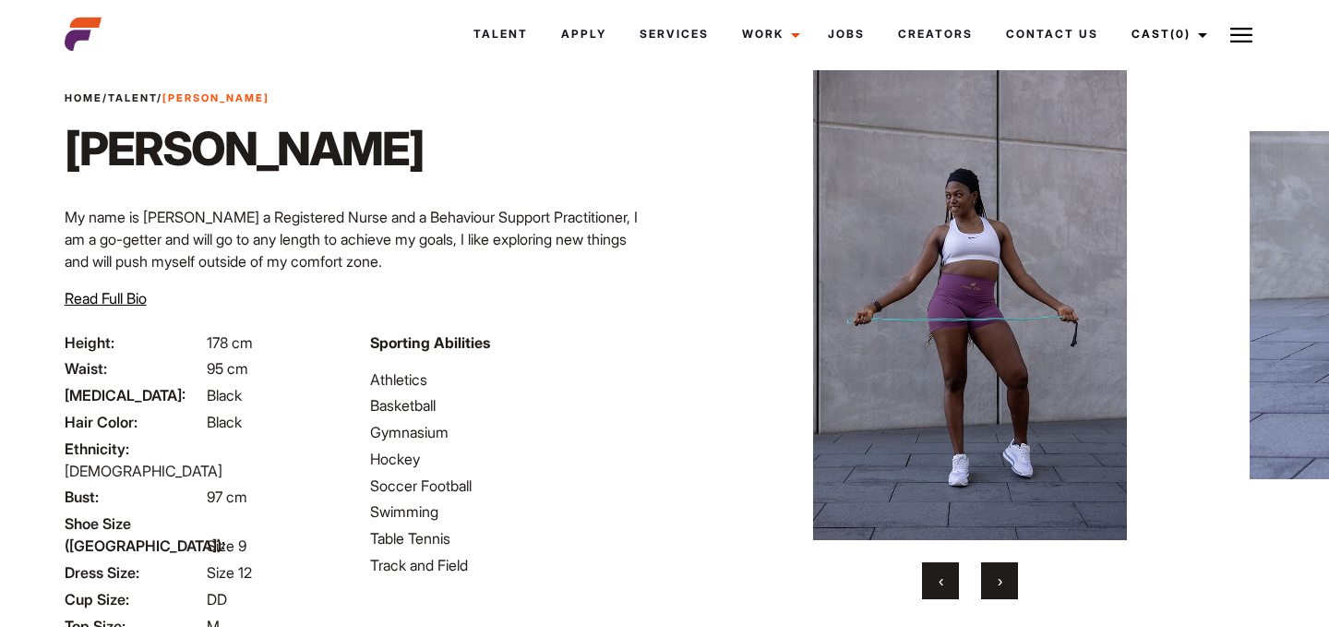
scroll to position [235, 0]
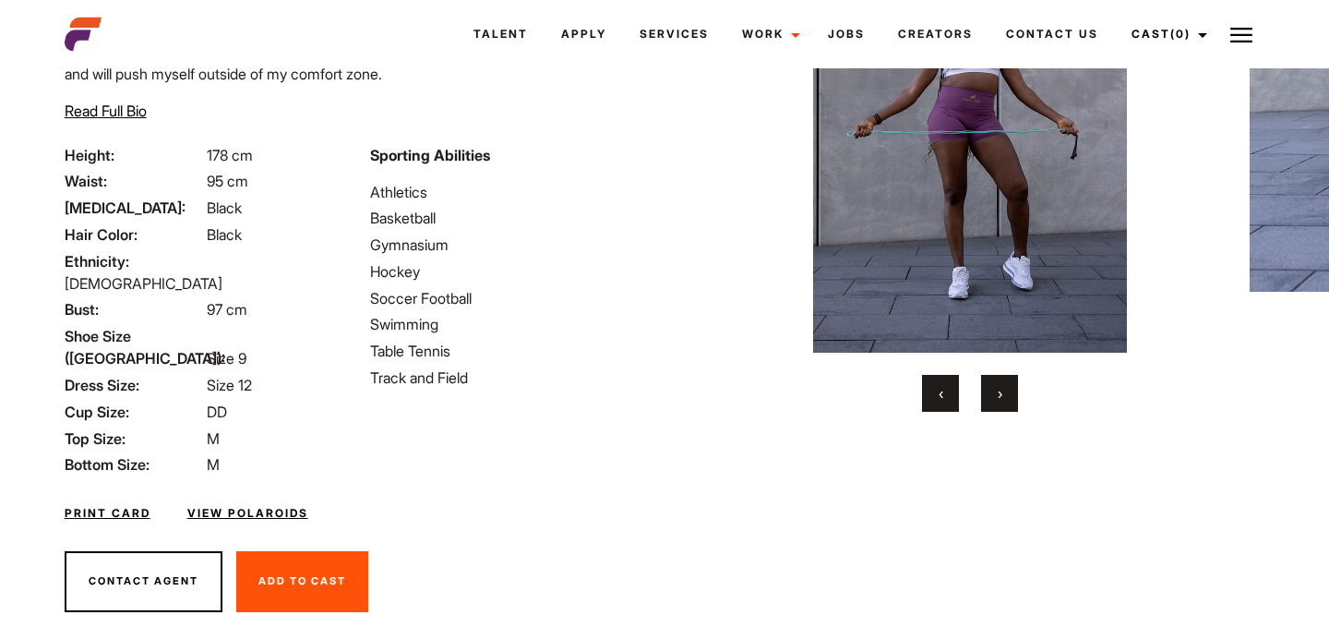
click at [269, 505] on link "View Polaroids" at bounding box center [247, 513] width 121 height 17
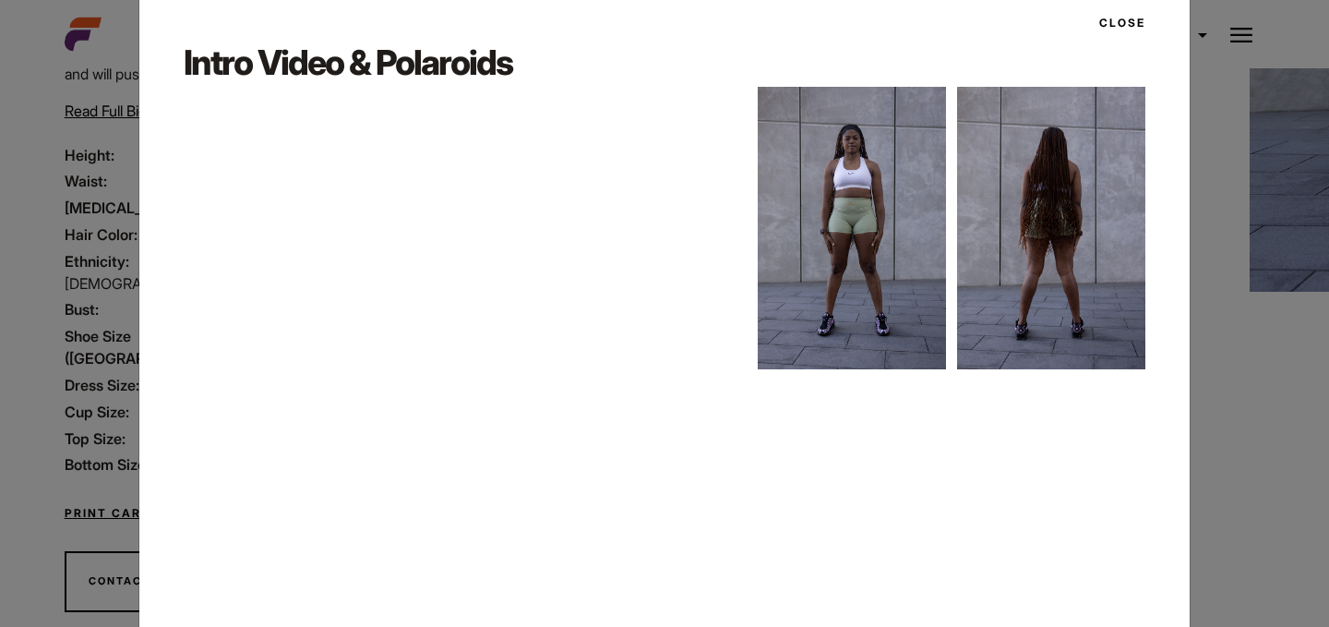
scroll to position [0, 0]
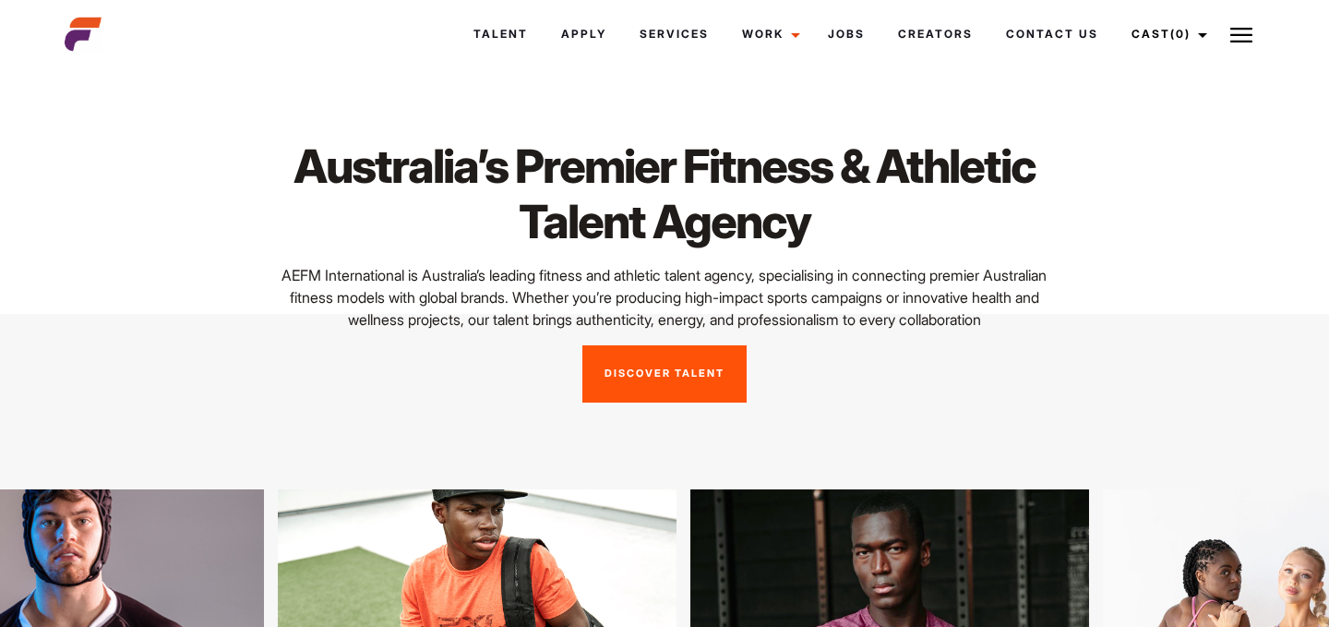
click at [712, 388] on link "Discover Talent" at bounding box center [664, 373] width 164 height 57
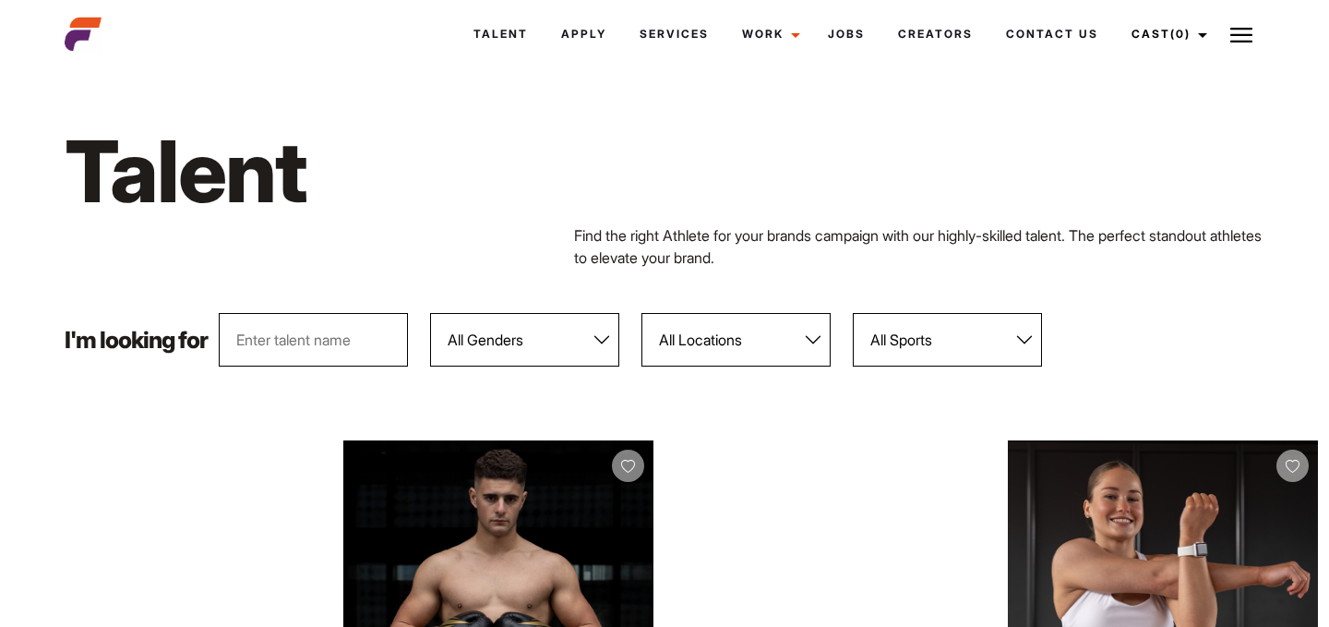
click at [529, 342] on select "All Genders [DEMOGRAPHIC_DATA] [DEMOGRAPHIC_DATA]" at bounding box center [524, 340] width 189 height 54
click at [744, 334] on select "All Locations [GEOGRAPHIC_DATA] [GEOGRAPHIC_DATA] [GEOGRAPHIC_DATA] [GEOGRAPHIC…" at bounding box center [735, 340] width 189 height 54
select select "122"
click at [642, 313] on select "All Locations [GEOGRAPHIC_DATA] [GEOGRAPHIC_DATA] [GEOGRAPHIC_DATA] [GEOGRAPHIC…" at bounding box center [735, 340] width 189 height 54
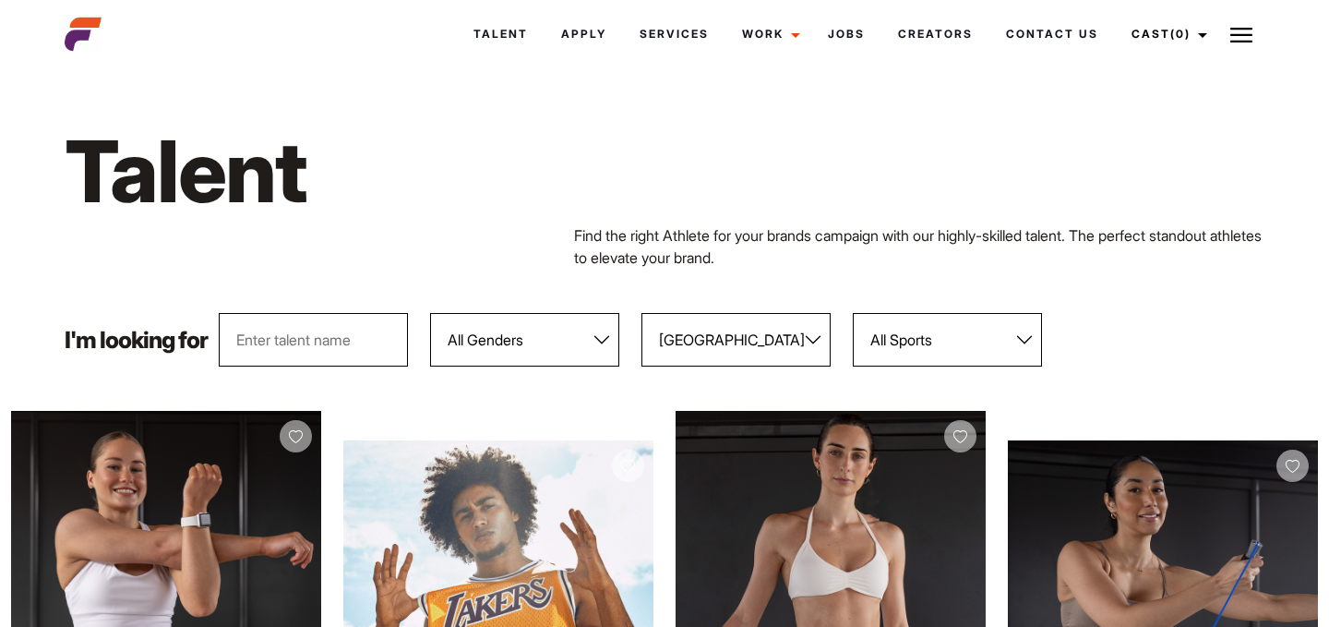
click at [310, 353] on input "text" at bounding box center [313, 340] width 189 height 54
type input "p"
click at [407, 267] on div "Find the right Athlete for your brands campaign with our highly-skilled talent.…" at bounding box center [665, 246] width 1223 height 44
